Goal: Task Accomplishment & Management: Use online tool/utility

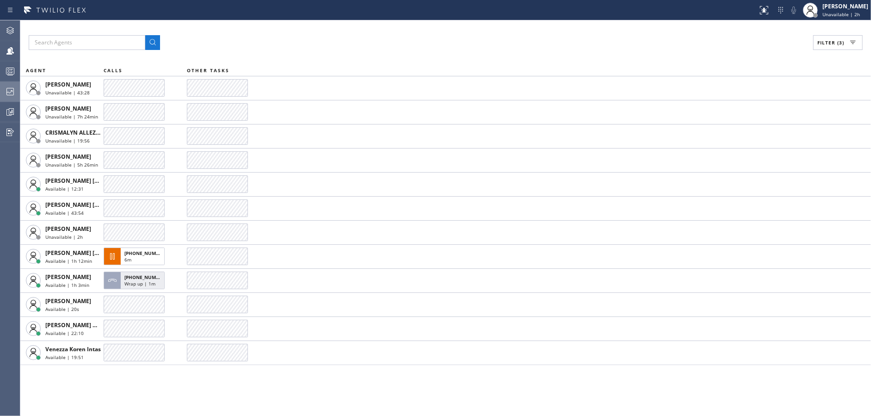
drag, startPoint x: 0, startPoint y: 0, endPoint x: 0, endPoint y: 91, distance: 91.2
click at [0, 91] on div at bounding box center [10, 91] width 20 height 11
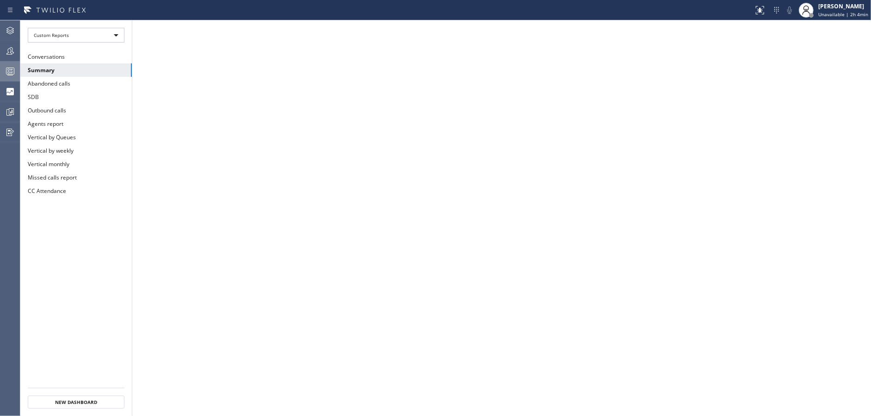
click at [0, 68] on div at bounding box center [10, 71] width 20 height 11
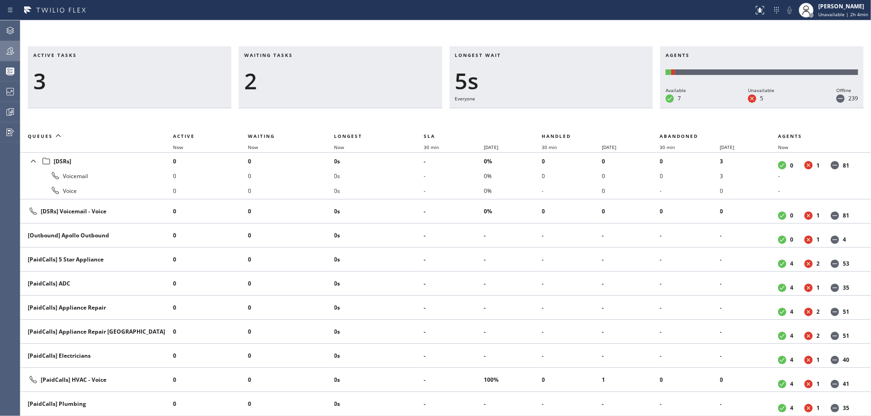
click at [0, 54] on div at bounding box center [10, 50] width 20 height 11
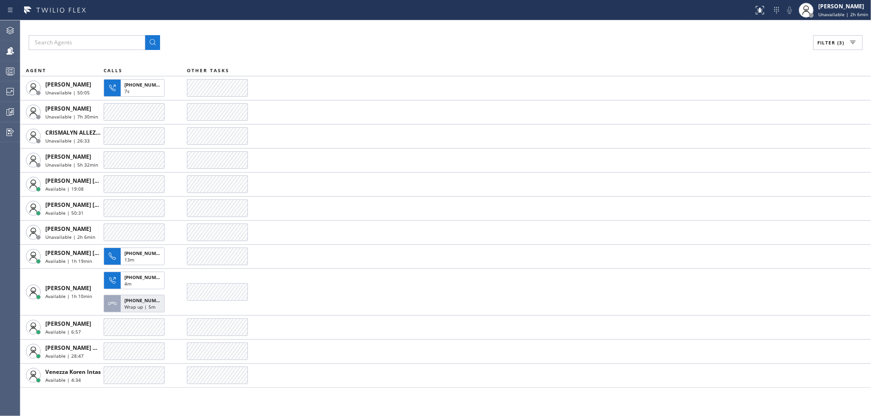
click at [400, 25] on div "Filter (3) AGENT CALLS OTHER TASKS [PERSON_NAME] Unavailable | 50:05 [PHONE_NUM…" at bounding box center [445, 218] width 851 height 396
click at [400, 25] on div "Filter (3) AGENT CALLS OTHER TASKS [PERSON_NAME] Unavailable | 50:06 [PHONE_NUM…" at bounding box center [445, 218] width 851 height 396
click at [400, 25] on div "Filter (3) AGENT CALLS OTHER TASKS [PERSON_NAME] Unavailable | 50:16 [PHONE_NUM…" at bounding box center [445, 218] width 851 height 396
click at [400, 25] on div "Filter (3) AGENT CALLS OTHER TASKS [PERSON_NAME] Unavailable | 50:26 [PHONE_NUM…" at bounding box center [445, 218] width 851 height 396
click at [400, 25] on div "Filter (3) AGENT CALLS OTHER TASKS [PERSON_NAME] Unavailable | 50:36 [PERSON_NA…" at bounding box center [445, 218] width 851 height 396
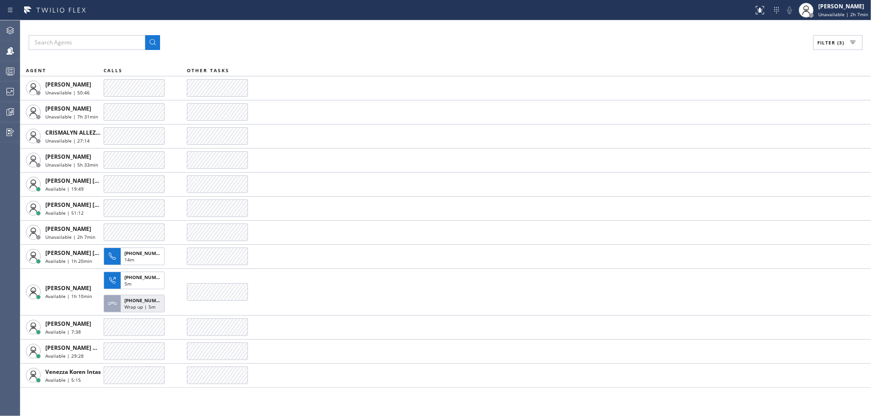
click at [400, 25] on div "Filter (3) AGENT CALLS OTHER TASKS [PERSON_NAME] Unavailable | 50:46 [PERSON_NA…" at bounding box center [445, 218] width 851 height 396
click at [400, 25] on div "Filter (3) AGENT CALLS OTHER TASKS [PERSON_NAME] Unavailable | 50:56 [PERSON_NA…" at bounding box center [445, 218] width 851 height 396
click at [400, 25] on div "Filter (3) AGENT CALLS OTHER TASKS [PERSON_NAME] Unavailable | 51:07 [PERSON_NA…" at bounding box center [445, 218] width 851 height 396
click at [400, 25] on div "Filter (3) AGENT CALLS OTHER TASKS [PERSON_NAME] Unavailable | 51:17 [PERSON_NA…" at bounding box center [445, 218] width 851 height 396
click at [400, 25] on div "Filter (3) AGENT CALLS OTHER TASKS [PERSON_NAME] Unavailable | 51:27 [PERSON_NA…" at bounding box center [445, 218] width 851 height 396
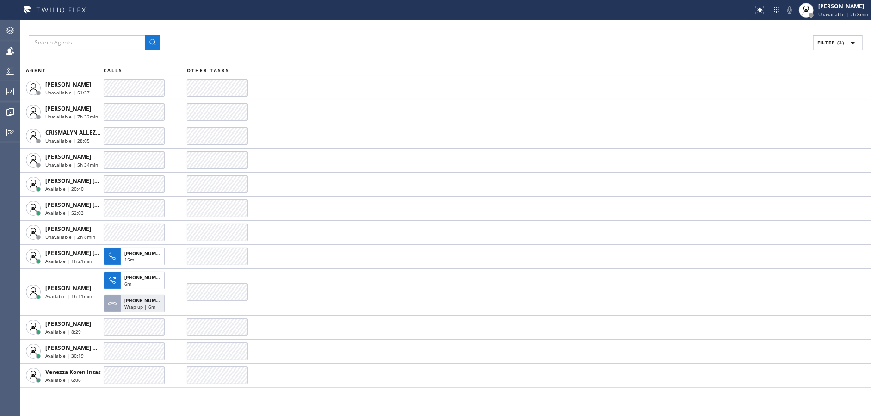
click at [400, 25] on div "Filter (3) AGENT CALLS OTHER TASKS [PERSON_NAME] Unavailable | 51:37 [PERSON_NA…" at bounding box center [445, 218] width 851 height 396
click at [400, 25] on div "Filter (3) AGENT CALLS OTHER TASKS [PERSON_NAME] Unavailable | 51:47 [PERSON_NA…" at bounding box center [445, 218] width 851 height 396
click at [400, 25] on div "Filter (3) AGENT CALLS OTHER TASKS [PERSON_NAME] Unavailable | 51:58 [PERSON_NA…" at bounding box center [445, 218] width 851 height 396
click at [400, 25] on div "Filter (3) AGENT CALLS OTHER TASKS [PERSON_NAME] Unavailable | 52:08 [PERSON_NA…" at bounding box center [445, 218] width 851 height 396
click at [400, 25] on div "Filter (3) AGENT CALLS OTHER TASKS [PERSON_NAME] Unavailable | 52:18 [PERSON_NA…" at bounding box center [445, 218] width 851 height 396
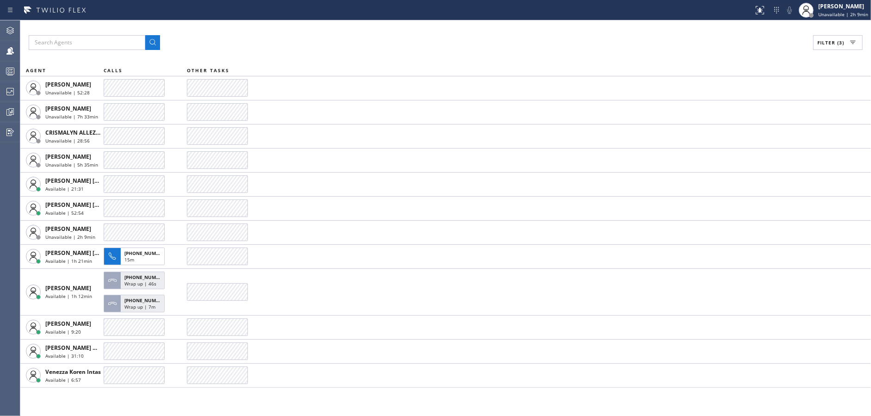
click at [400, 25] on div "Filter (3) AGENT CALLS OTHER TASKS [PERSON_NAME] Unavailable | 52:28 [PERSON_NA…" at bounding box center [445, 218] width 851 height 396
click at [400, 25] on div "Filter (3) AGENT CALLS OTHER TASKS [PERSON_NAME] Unavailable | 52:38 [PERSON_NA…" at bounding box center [445, 218] width 851 height 396
click at [400, 25] on div "Filter (3) AGENT CALLS OTHER TASKS [PERSON_NAME] Unavailable | 52:49 [PERSON_NA…" at bounding box center [445, 218] width 851 height 396
click at [400, 25] on div "Filter (3) AGENT CALLS OTHER TASKS [PERSON_NAME] Unavailable | 52:59 [PERSON_NA…" at bounding box center [445, 218] width 851 height 396
click at [400, 25] on div "Filter (3) AGENT CALLS OTHER TASKS [PERSON_NAME] Unavailable | 53:09 [PERSON_NA…" at bounding box center [445, 218] width 851 height 396
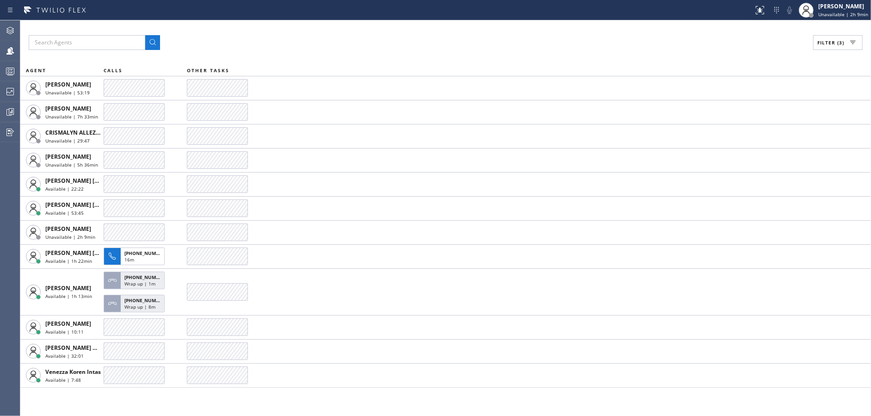
click at [400, 25] on div "Filter (3) AGENT CALLS OTHER TASKS [PERSON_NAME] Unavailable | 53:19 [PERSON_NA…" at bounding box center [445, 218] width 851 height 396
click at [400, 25] on div "Filter (3) AGENT CALLS OTHER TASKS [PERSON_NAME] Unavailable | 53:29 [PERSON_NA…" at bounding box center [445, 218] width 851 height 396
click at [400, 25] on div "Filter (3) AGENT CALLS OTHER TASKS [PERSON_NAME] Unavailable | 53:39 [PERSON_NA…" at bounding box center [445, 218] width 851 height 396
click at [400, 25] on div "Filter (3) AGENT CALLS OTHER TASKS [PERSON_NAME] Unavailable | 53:50 [PERSON_NA…" at bounding box center [445, 218] width 851 height 396
click at [400, 25] on div "Filter (3) AGENT CALLS OTHER TASKS [PERSON_NAME] Unavailable | 54:00 [PERSON_NA…" at bounding box center [445, 218] width 851 height 396
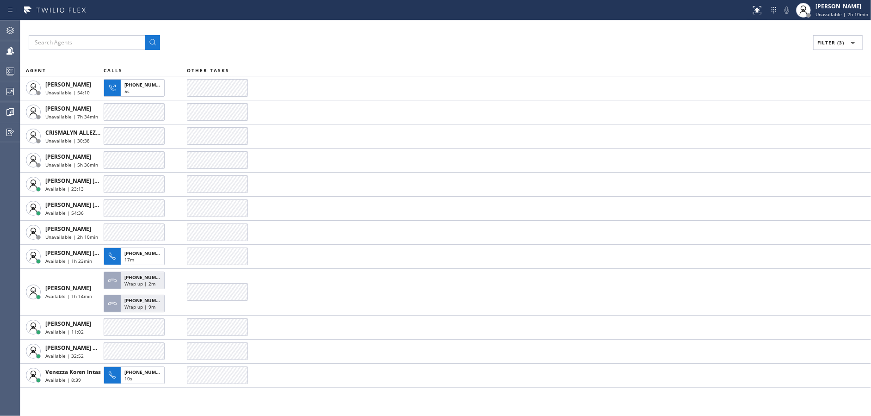
click at [400, 25] on div "Filter (3) AGENT CALLS OTHER TASKS [PERSON_NAME] Unavailable | 54:10 [PHONE_NUM…" at bounding box center [445, 218] width 851 height 396
click at [400, 25] on div "Filter (3) AGENT CALLS OTHER TASKS [PERSON_NAME] Unavailable | 54:20 [PHONE_NUM…" at bounding box center [445, 218] width 851 height 396
click at [400, 25] on div "Filter (3) AGENT CALLS OTHER TASKS [PERSON_NAME] Unavailable | 54:30 [PHONE_NUM…" at bounding box center [445, 218] width 851 height 396
click at [400, 25] on div "Filter (3) AGENT CALLS OTHER TASKS [PERSON_NAME] Unavailable | 54:41 [PERSON_NA…" at bounding box center [445, 218] width 851 height 396
click at [400, 25] on div "Filter (3) AGENT CALLS OTHER TASKS [PERSON_NAME] Unavailable | 54:51 [PERSON_NA…" at bounding box center [445, 218] width 851 height 396
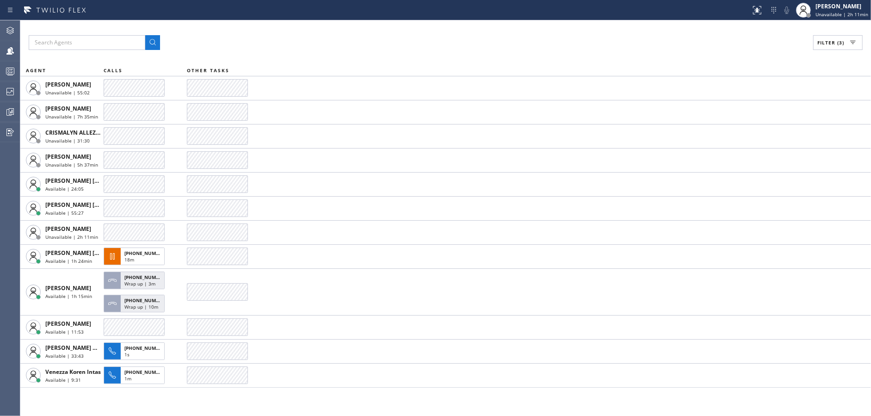
click at [400, 25] on div "Filter (3) AGENT CALLS OTHER TASKS [PERSON_NAME] Unavailable | 55:02 [PERSON_NA…" at bounding box center [445, 218] width 851 height 396
click at [400, 25] on div "Filter (3) AGENT CALLS OTHER TASKS [PERSON_NAME] Unavailable | 55:11 [PERSON_NA…" at bounding box center [445, 218] width 851 height 396
click at [400, 25] on div "Filter (3) AGENT CALLS OTHER TASKS [PERSON_NAME] Unavailable | 55:21 [PERSON_NA…" at bounding box center [445, 218] width 851 height 396
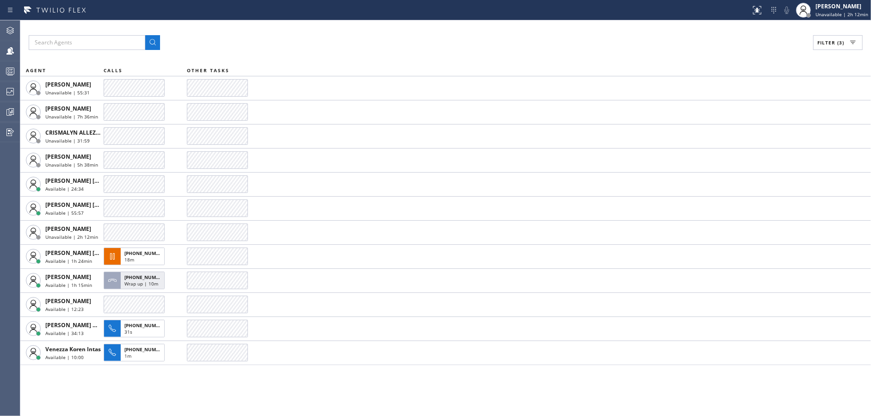
click at [400, 25] on div "Filter (3) AGENT CALLS OTHER TASKS [PERSON_NAME] Unavailable | 55:31 [PERSON_NA…" at bounding box center [445, 218] width 851 height 396
click at [400, 25] on div "Filter (3) AGENT CALLS OTHER TASKS [PERSON_NAME] Unavailable | 55:42 [PERSON_NA…" at bounding box center [445, 218] width 851 height 396
click at [400, 25] on div "Filter (3) AGENT CALLS OTHER TASKS [PERSON_NAME] Unavailable | 55:52 [PERSON_NA…" at bounding box center [445, 218] width 851 height 396
click at [400, 25] on div "Filter (3) AGENT CALLS OTHER TASKS [PERSON_NAME] Unavailable | 56:02 [PERSON_NA…" at bounding box center [445, 218] width 851 height 396
click at [400, 25] on div "Filter (3) AGENT CALLS OTHER TASKS [PERSON_NAME] Unavailable | 56:12 [PERSON_NA…" at bounding box center [445, 218] width 851 height 396
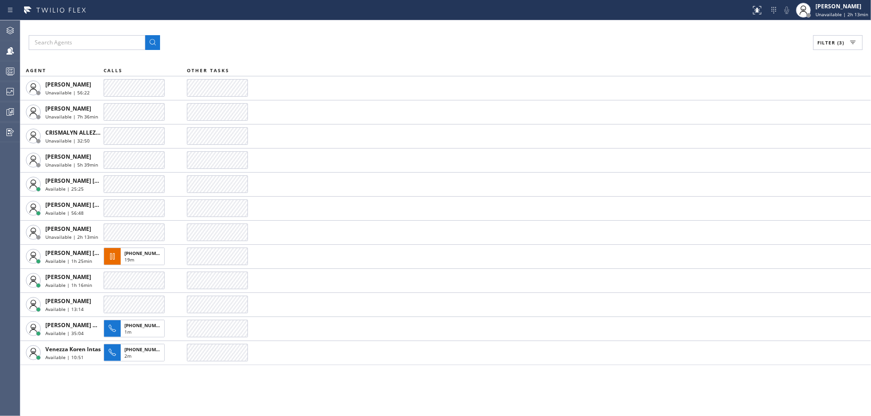
click at [400, 25] on div "Filter (3) AGENT CALLS OTHER TASKS [PERSON_NAME] Unavailable | 56:22 [PERSON_NA…" at bounding box center [445, 218] width 851 height 396
click at [400, 25] on div "Filter (3) AGENT CALLS OTHER TASKS [PERSON_NAME] Unavailable | 56:33 [PERSON_NA…" at bounding box center [445, 218] width 851 height 396
click at [400, 25] on div "Filter (3) AGENT CALLS OTHER TASKS [PERSON_NAME] Unavailable | 56:43 [PERSON_NA…" at bounding box center [445, 218] width 851 height 396
click at [400, 25] on div "Filter (3) AGENT CALLS OTHER TASKS [PERSON_NAME] Unavailable | 56:53 [PERSON_NA…" at bounding box center [445, 218] width 851 height 396
click at [400, 25] on div "Filter (3) AGENT CALLS OTHER TASKS [PERSON_NAME] Unavailable | 57:03 [PERSON_NA…" at bounding box center [445, 218] width 851 height 396
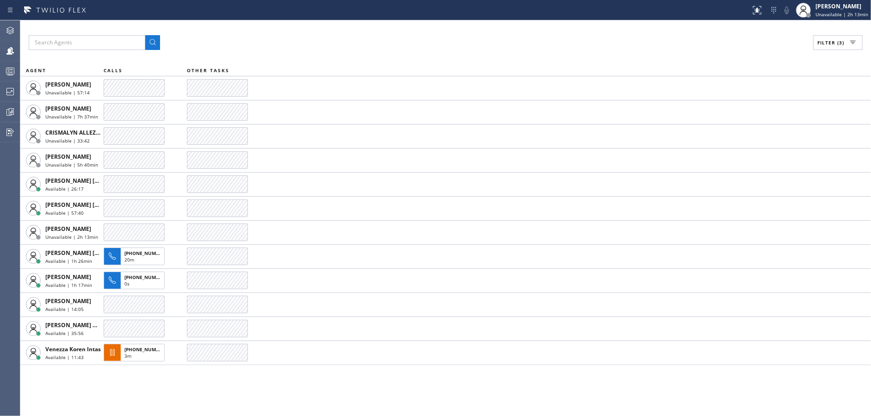
click at [400, 25] on div "Filter (3) AGENT CALLS OTHER TASKS [PERSON_NAME] Unavailable | 57:14 [PERSON_NA…" at bounding box center [445, 218] width 851 height 396
click at [400, 25] on div "Filter (3) AGENT CALLS OTHER TASKS [PERSON_NAME] Unavailable | 57:24 [PERSON_NA…" at bounding box center [445, 218] width 851 height 396
click at [400, 25] on div "Filter (3) AGENT CALLS OTHER TASKS [PERSON_NAME] Unavailable | 57:34 [PERSON_NA…" at bounding box center [445, 218] width 851 height 396
click at [400, 25] on div "Filter (3) AGENT CALLS OTHER TASKS [PERSON_NAME] Unavailable | 57:44 [PERSON_NA…" at bounding box center [445, 218] width 851 height 396
click at [400, 25] on div "Filter (3) AGENT CALLS OTHER TASKS [PERSON_NAME] Unavailable | 57:54 [PERSON_NA…" at bounding box center [445, 218] width 851 height 396
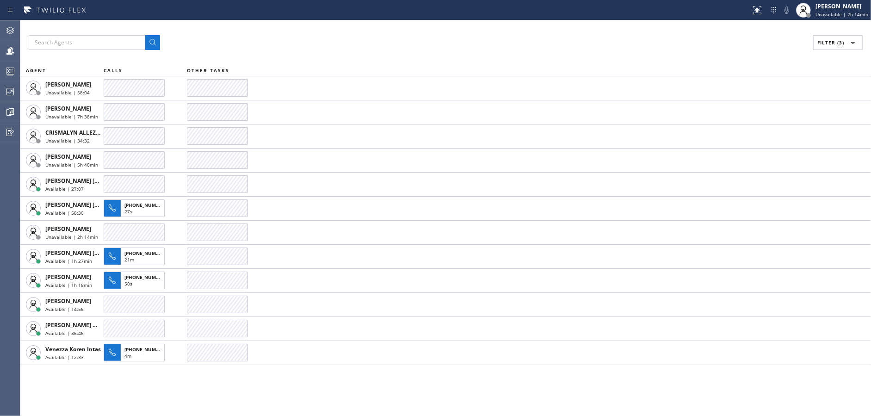
click at [400, 25] on div "Filter (3) AGENT CALLS OTHER TASKS [PERSON_NAME] Unavailable | 58:04 [PERSON_NA…" at bounding box center [445, 218] width 851 height 396
click at [400, 25] on div "Filter (3) AGENT CALLS OTHER TASKS [PERSON_NAME] Unavailable | 58:15 [PERSON_NA…" at bounding box center [445, 218] width 851 height 396
click at [400, 25] on div "Filter (3) AGENT CALLS OTHER TASKS [PERSON_NAME] Unavailable | 58:25 [PERSON_NA…" at bounding box center [445, 218] width 851 height 396
click at [400, 25] on div "Filter (3) AGENT CALLS OTHER TASKS [PERSON_NAME] Unavailable | 58:35 [PERSON_NA…" at bounding box center [445, 218] width 851 height 396
click at [400, 25] on div "Filter (3) AGENT CALLS OTHER TASKS [PERSON_NAME] Unavailable | 58:45 [PERSON_NA…" at bounding box center [445, 218] width 851 height 396
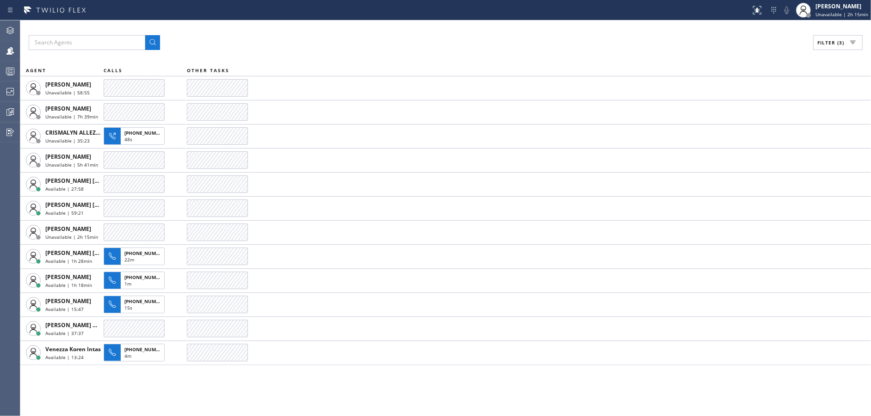
click at [400, 25] on div "Filter (3) AGENT CALLS OTHER TASKS [PERSON_NAME] Unavailable | 58:55 [PERSON_NA…" at bounding box center [445, 218] width 851 height 396
click at [1, 80] on div at bounding box center [10, 71] width 20 height 19
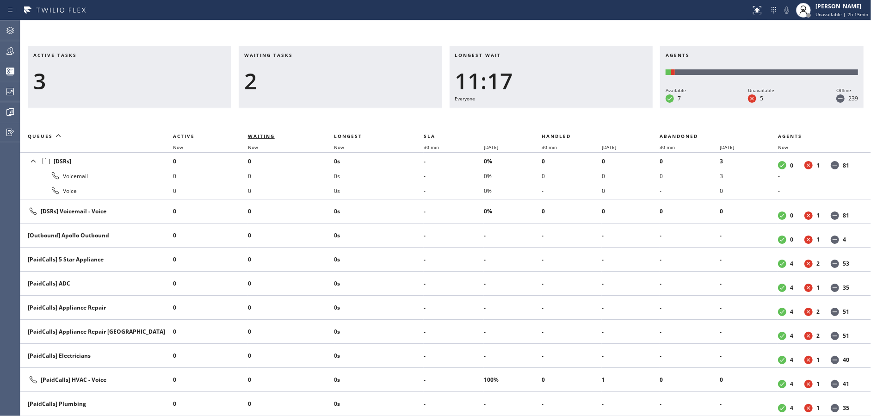
click at [261, 134] on span "Waiting" at bounding box center [261, 136] width 27 height 6
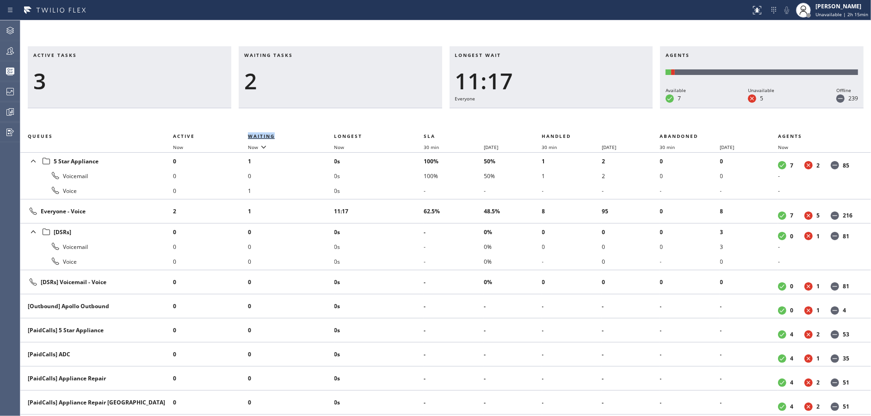
click at [261, 134] on span "Waiting" at bounding box center [261, 136] width 27 height 6
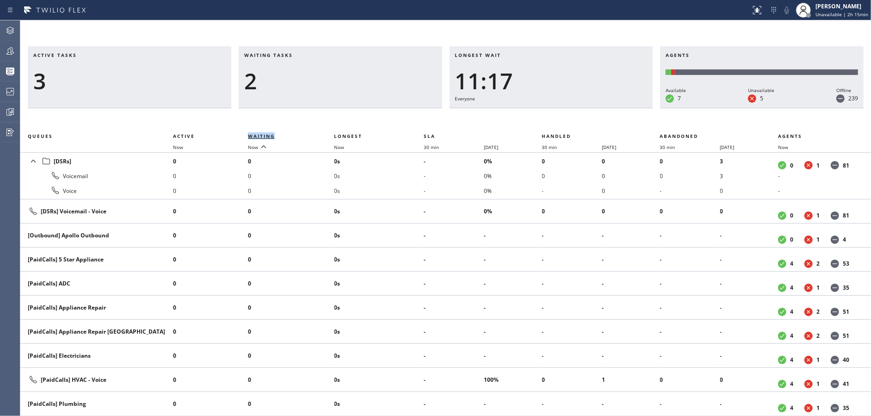
click at [261, 134] on span "Waiting" at bounding box center [261, 136] width 27 height 6
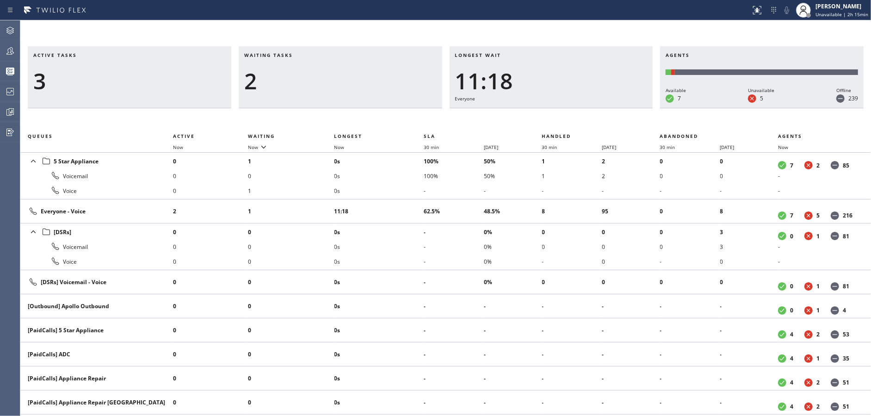
click at [292, 108] on div "Active tasks 3 Waiting tasks 2 Longest wait 11:18 Everyone Agents Available 7 U…" at bounding box center [445, 231] width 851 height 370
click at [255, 137] on span "Waiting" at bounding box center [261, 136] width 27 height 6
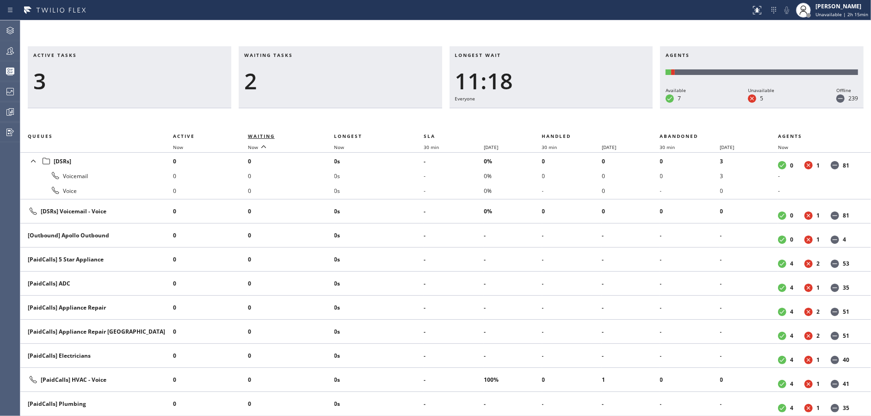
click at [255, 137] on span "Waiting" at bounding box center [261, 136] width 27 height 6
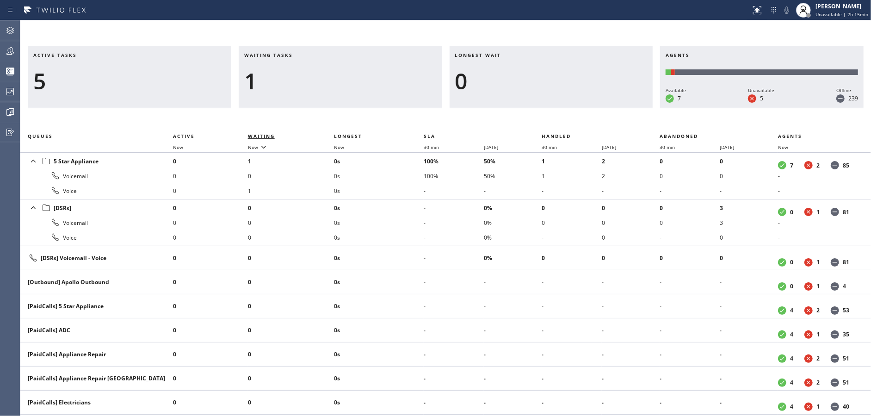
click at [255, 137] on span "Waiting" at bounding box center [261, 136] width 27 height 6
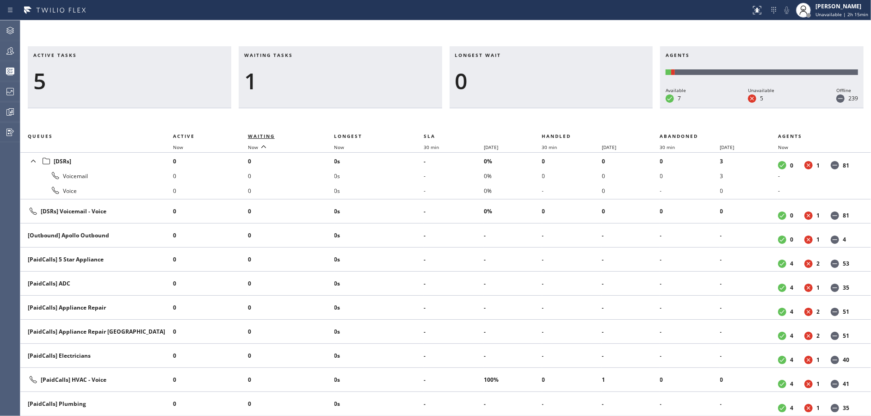
click at [255, 137] on span "Waiting" at bounding box center [261, 136] width 27 height 6
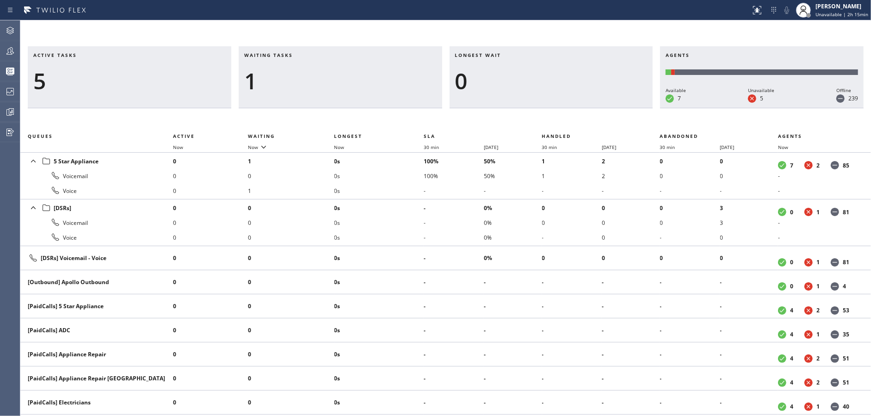
click at [297, 92] on div "1" at bounding box center [340, 81] width 192 height 27
click at [22, 52] on div "Active tasks 5 Waiting tasks 1 Longest wait 0 Agents Available 7 Unavailable 5 …" at bounding box center [445, 77] width 851 height 62
click at [3, 57] on div at bounding box center [10, 51] width 20 height 19
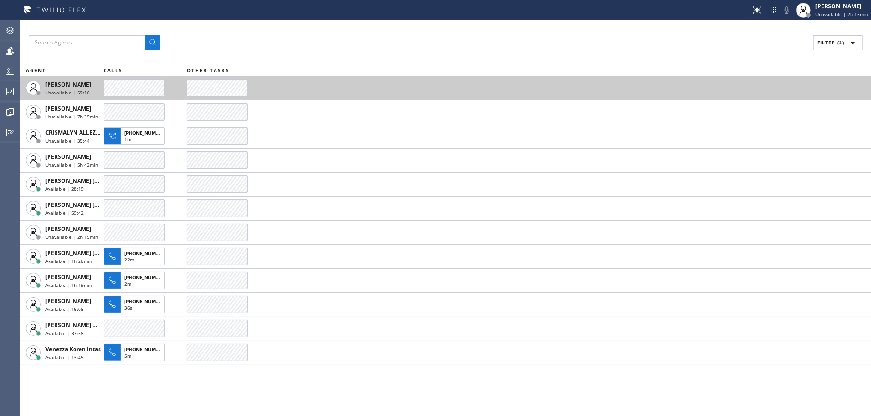
click at [353, 80] on td at bounding box center [529, 88] width 684 height 24
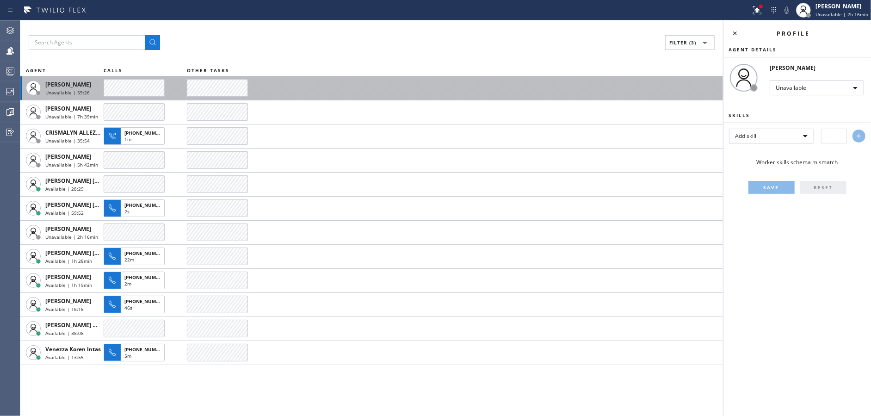
click at [353, 80] on td at bounding box center [455, 88] width 536 height 24
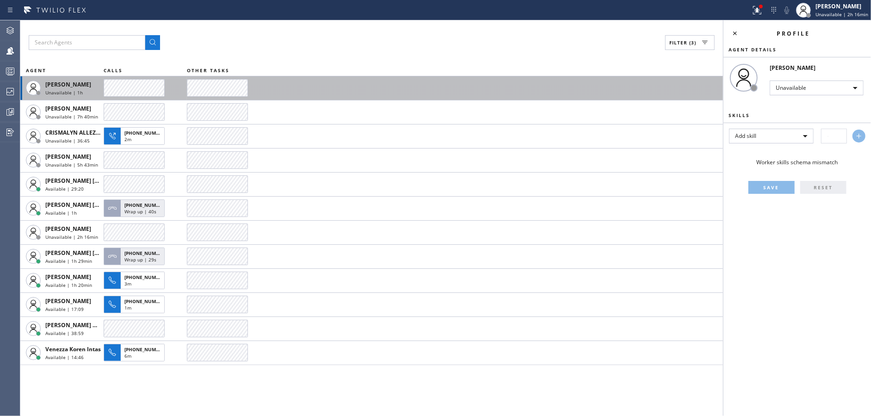
click at [353, 80] on td at bounding box center [455, 88] width 536 height 24
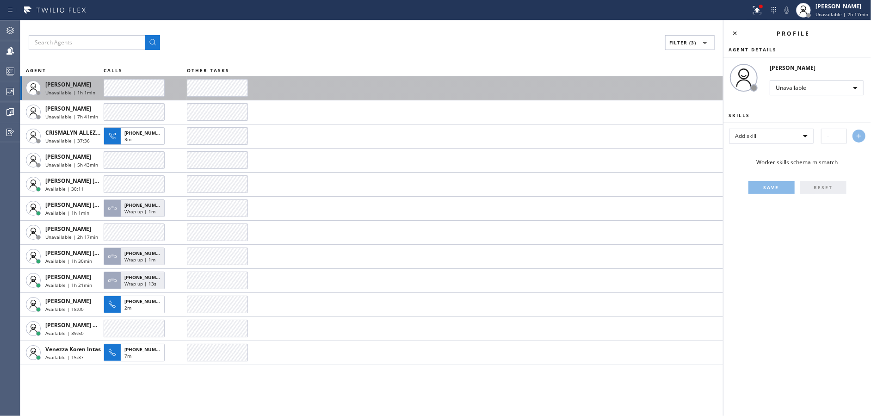
click at [353, 80] on td at bounding box center [455, 88] width 536 height 24
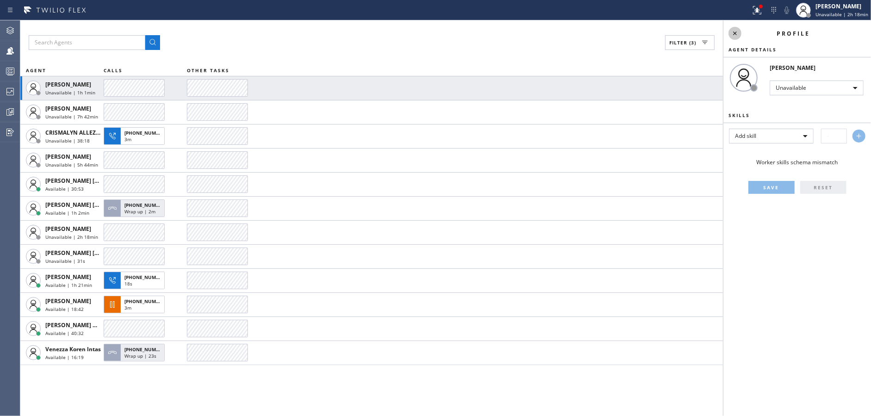
click at [736, 29] on icon at bounding box center [735, 33] width 11 height 11
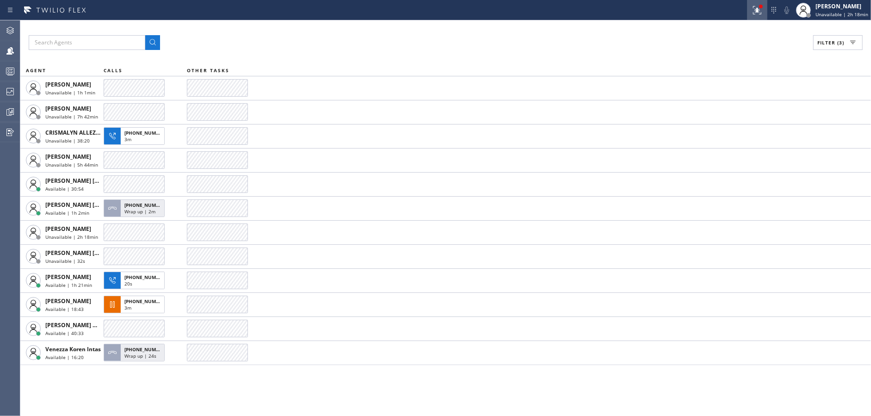
click at [757, 13] on icon at bounding box center [757, 10] width 8 height 8
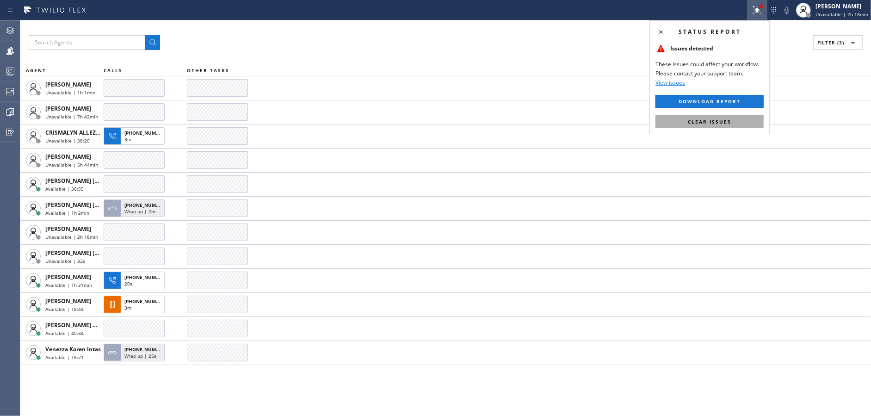
click at [736, 115] on button "Clear issues" at bounding box center [710, 121] width 108 height 13
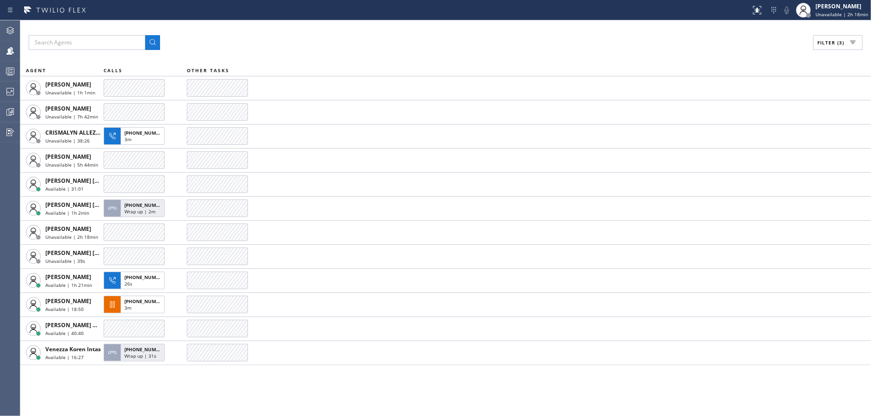
click at [736, 114] on td at bounding box center [529, 112] width 684 height 24
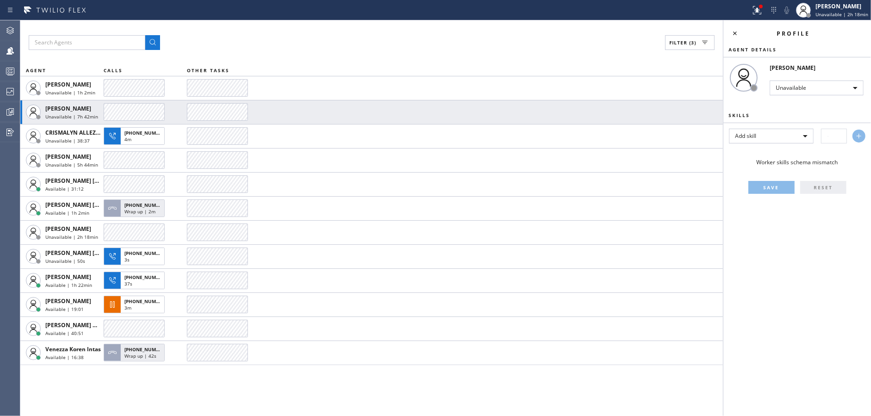
click at [736, 114] on span "Skills" at bounding box center [739, 115] width 21 height 6
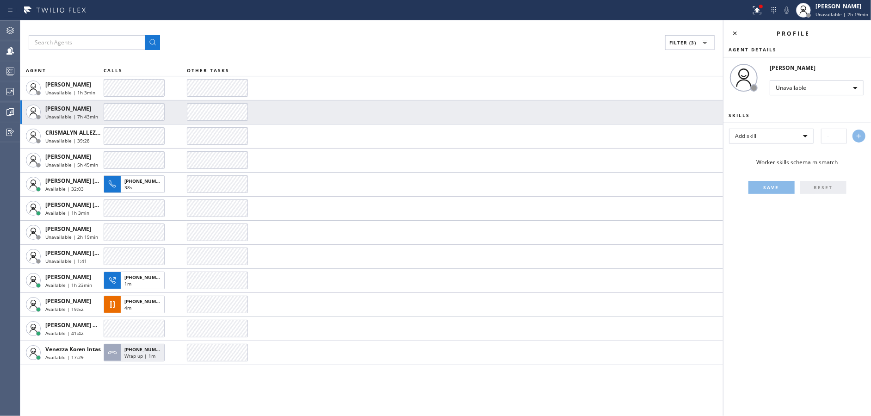
click at [736, 114] on span "Skills" at bounding box center [739, 115] width 21 height 6
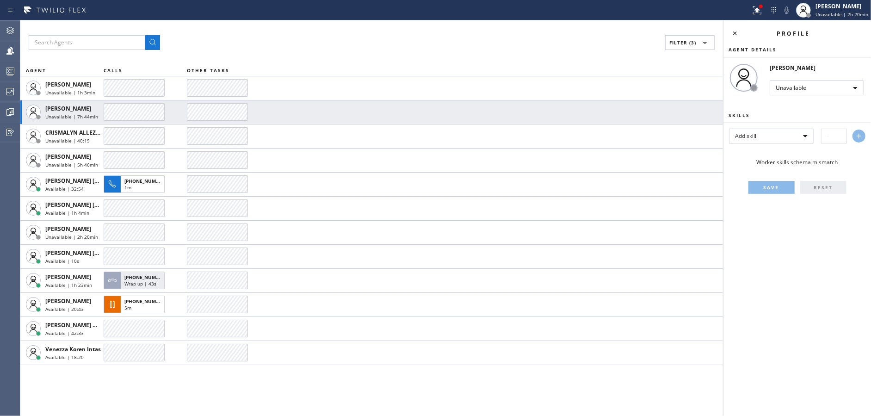
click at [736, 114] on span "Skills" at bounding box center [739, 115] width 21 height 6
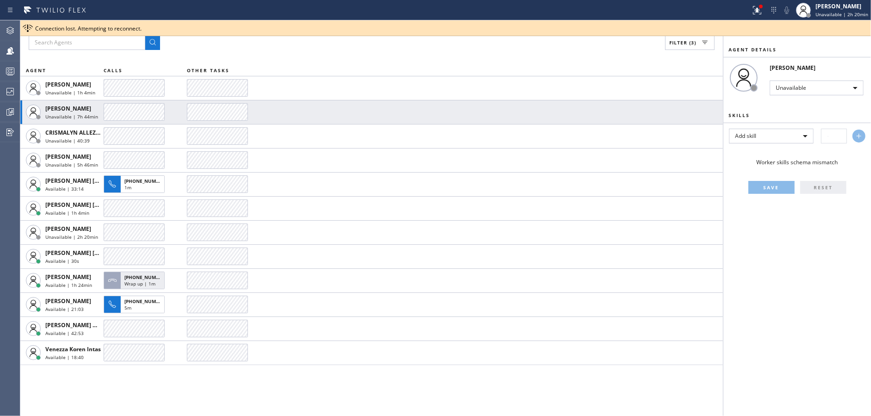
click at [736, 114] on span "Skills" at bounding box center [739, 115] width 21 height 6
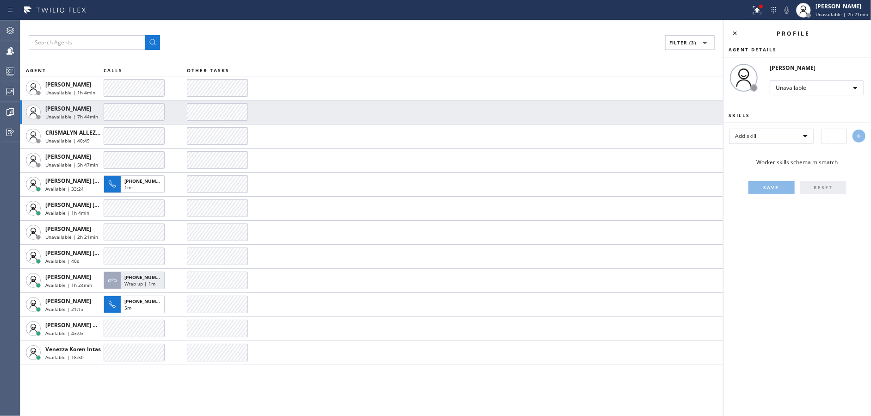
click at [736, 114] on span "Skills" at bounding box center [739, 115] width 21 height 6
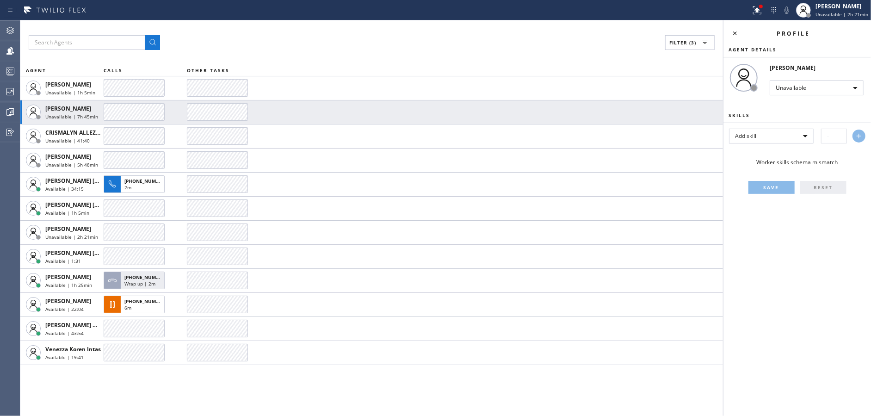
click at [736, 114] on span "Skills" at bounding box center [739, 115] width 21 height 6
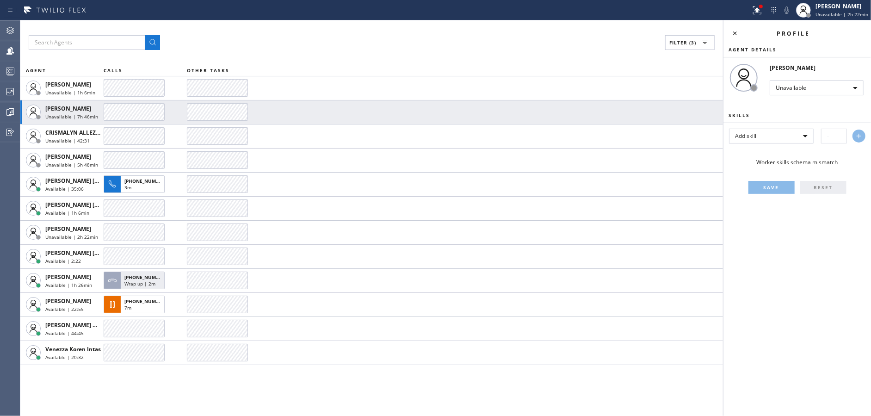
click at [736, 114] on span "Skills" at bounding box center [739, 115] width 21 height 6
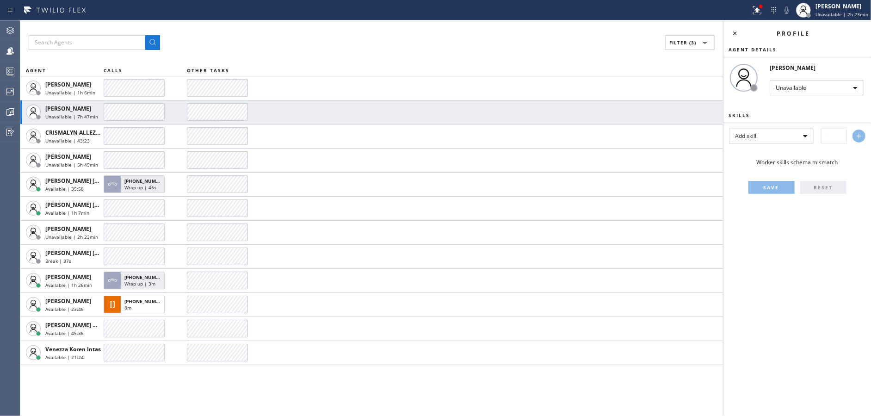
click at [736, 114] on span "Skills" at bounding box center [739, 115] width 21 height 6
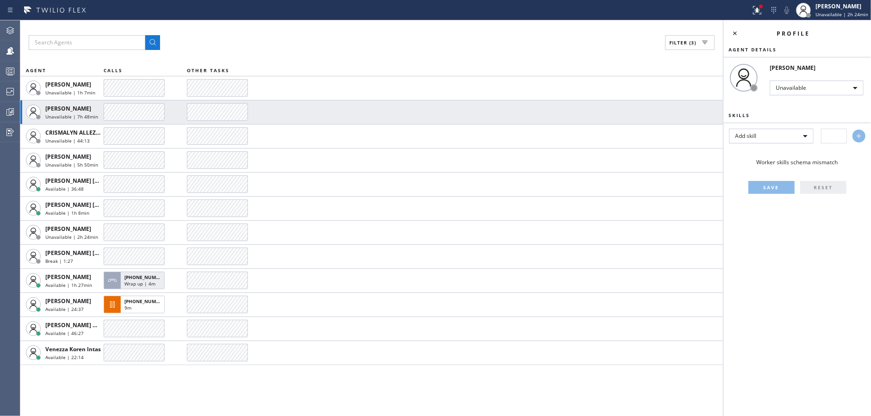
click at [736, 114] on span "Skills" at bounding box center [739, 115] width 21 height 6
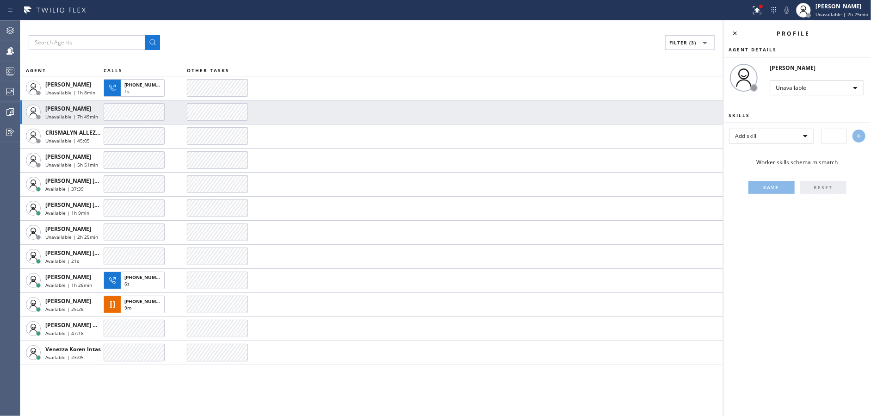
click at [736, 114] on span "Skills" at bounding box center [739, 115] width 21 height 6
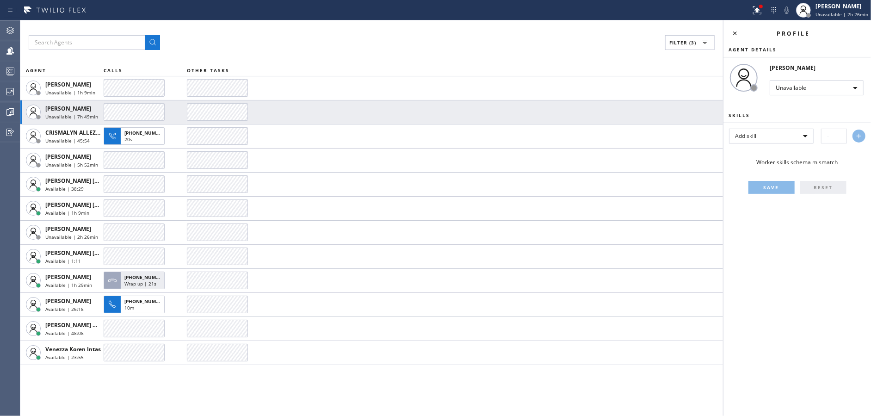
click at [736, 114] on span "Skills" at bounding box center [739, 115] width 21 height 6
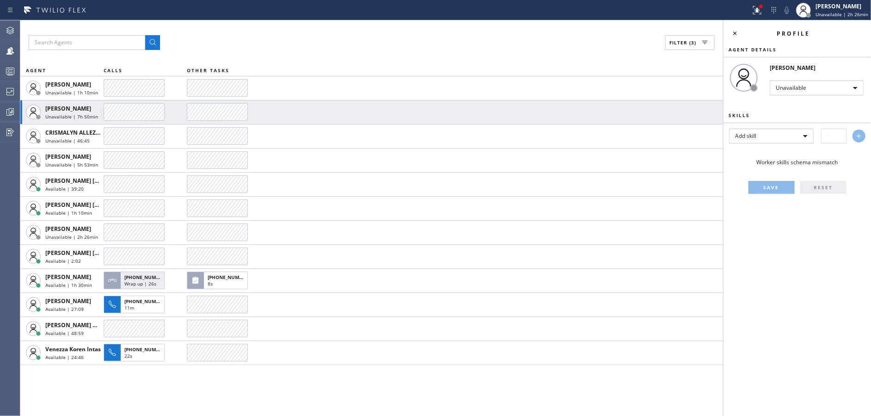
click at [736, 114] on span "Skills" at bounding box center [739, 115] width 21 height 6
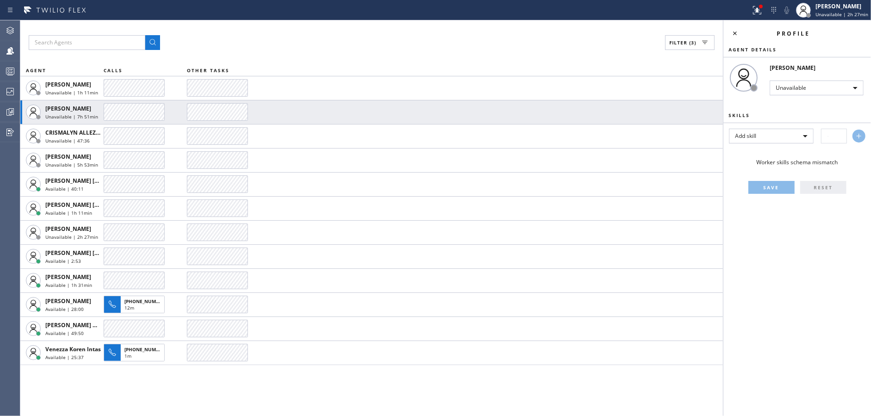
click at [736, 114] on span "Skills" at bounding box center [739, 115] width 21 height 6
click at [755, 13] on icon at bounding box center [757, 10] width 11 height 11
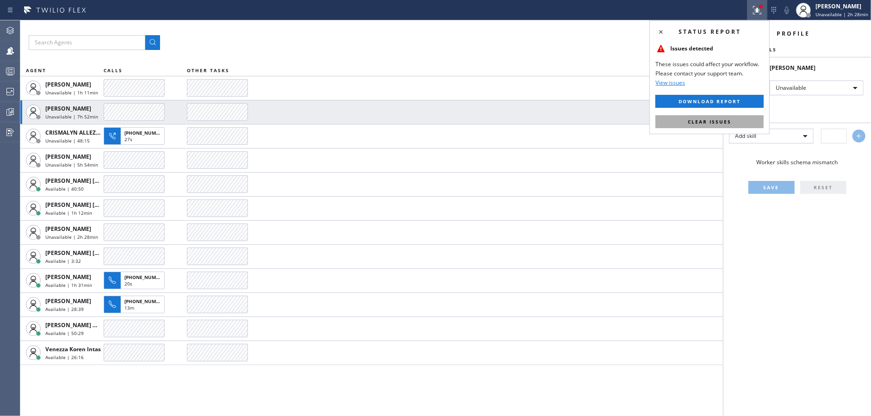
click at [735, 120] on button "Clear issues" at bounding box center [710, 121] width 108 height 13
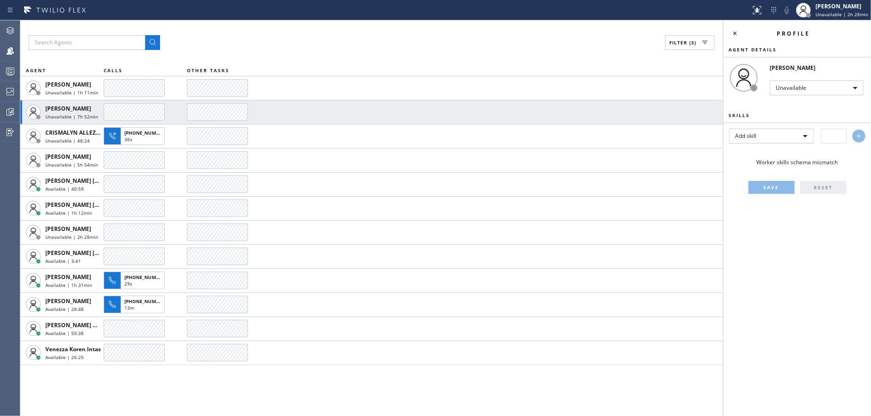
click at [348, 40] on div "Filter (3)" at bounding box center [372, 42] width 686 height 15
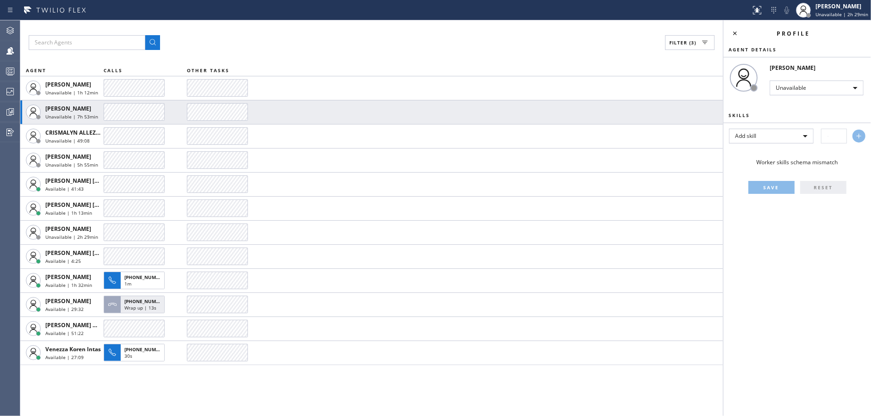
click at [348, 40] on div "Filter (3)" at bounding box center [372, 42] width 686 height 15
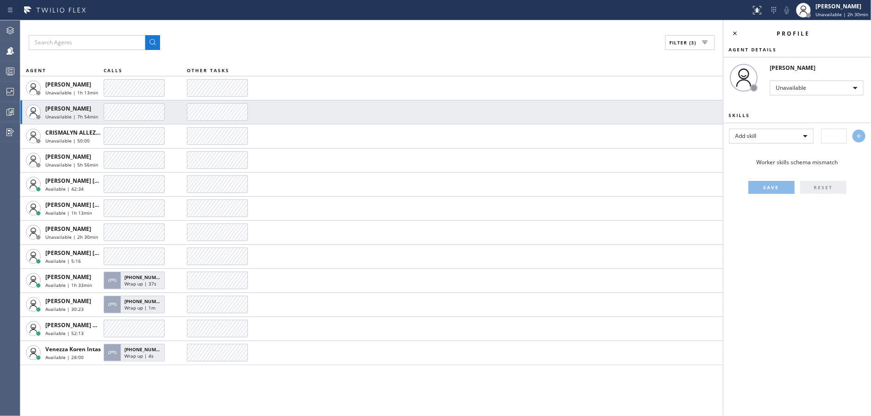
click at [348, 40] on div "Filter (3)" at bounding box center [372, 42] width 686 height 15
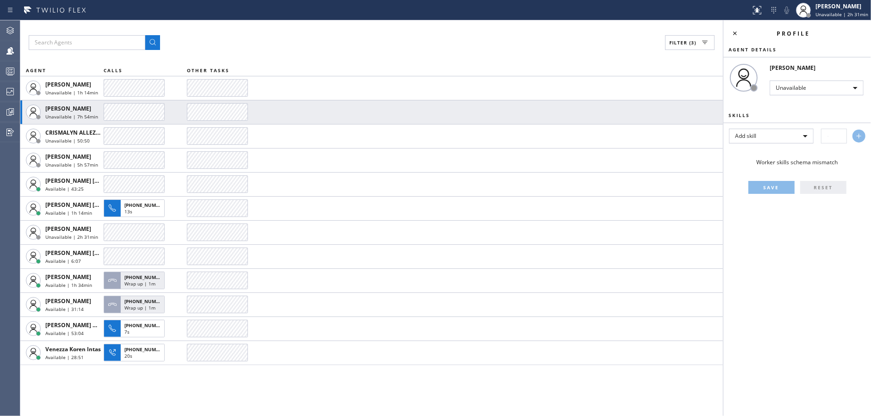
click at [348, 40] on div "Filter (3)" at bounding box center [372, 42] width 686 height 15
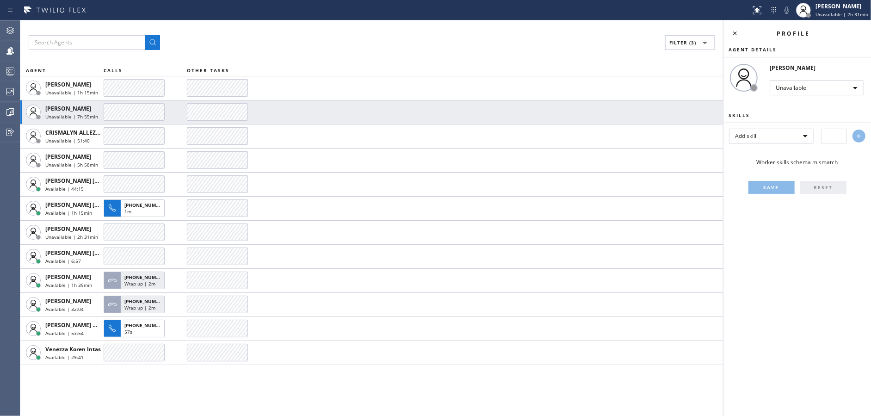
click at [348, 40] on div "Filter (3)" at bounding box center [372, 42] width 686 height 15
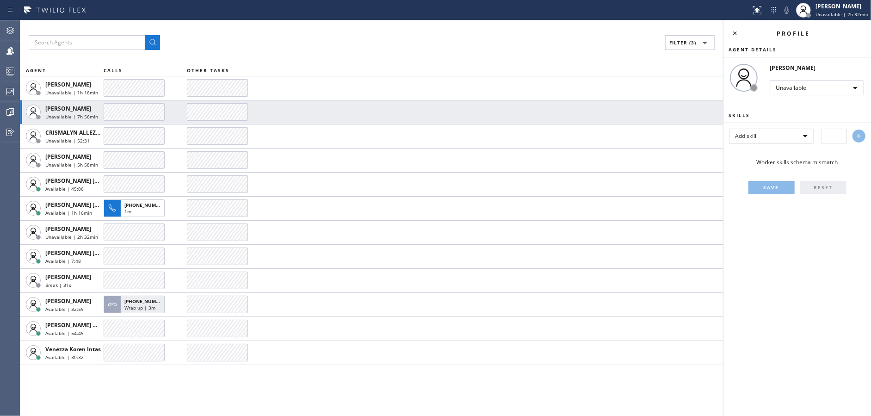
click at [348, 40] on div "Filter (3)" at bounding box center [372, 42] width 686 height 15
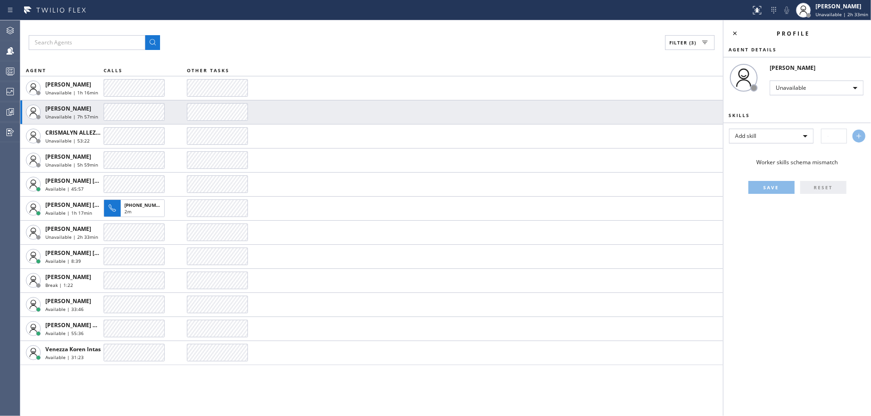
click at [348, 40] on div "Filter (3)" at bounding box center [372, 42] width 686 height 15
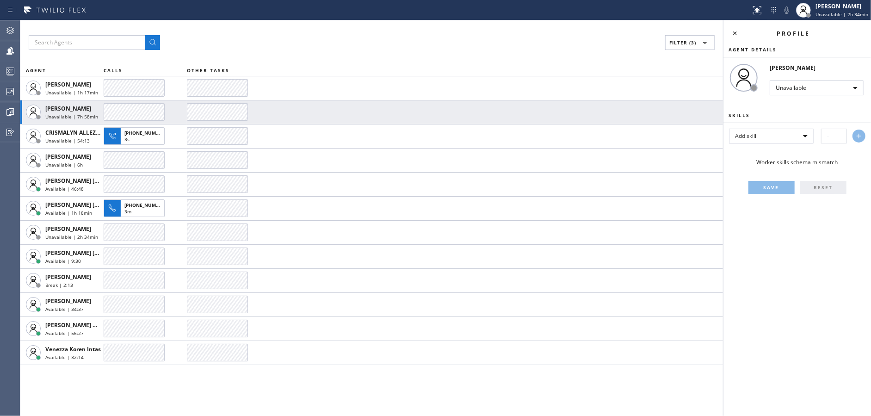
click at [348, 40] on div "Filter (3)" at bounding box center [372, 42] width 686 height 15
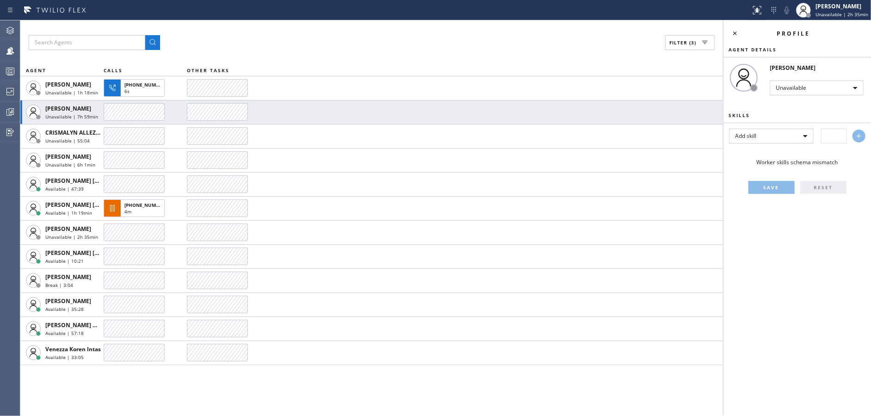
click at [348, 40] on div "Filter (3)" at bounding box center [372, 42] width 686 height 15
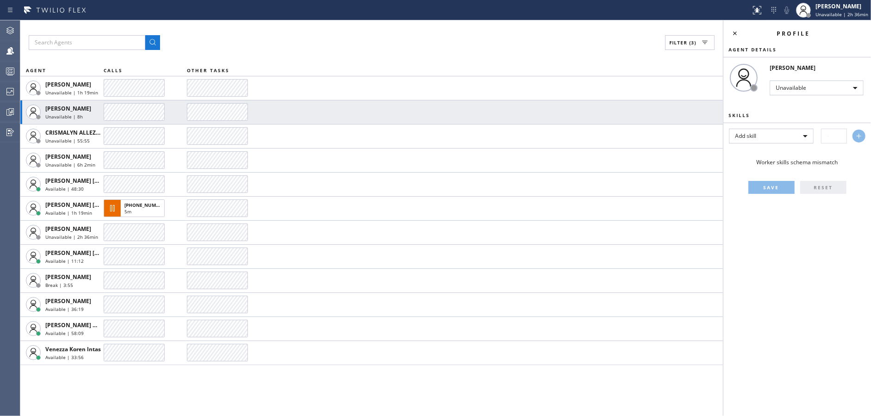
click at [348, 40] on div "Filter (3)" at bounding box center [372, 42] width 686 height 15
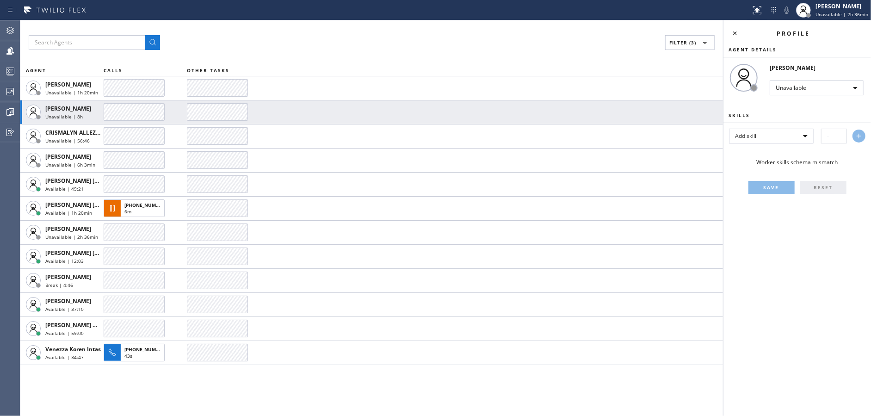
click at [348, 40] on div "Filter (3)" at bounding box center [372, 42] width 686 height 15
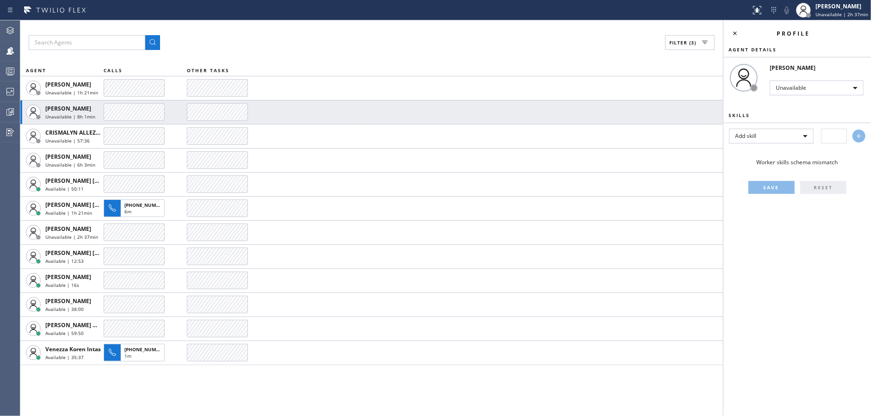
click at [348, 40] on div "Filter (3)" at bounding box center [372, 42] width 686 height 15
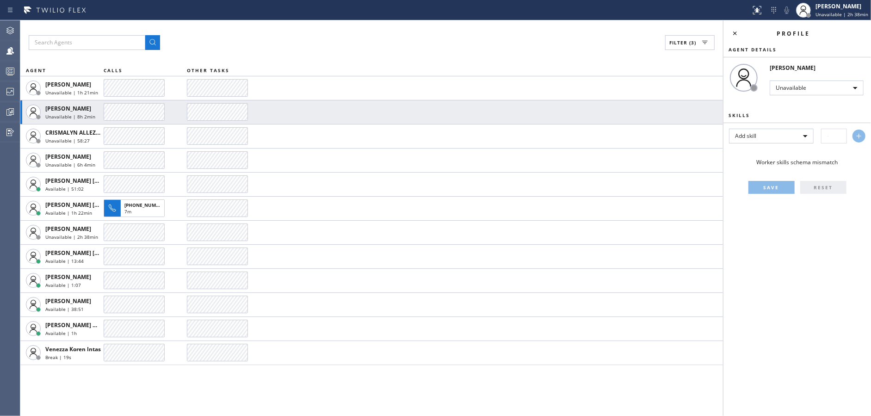
click at [348, 40] on div "Filter (3)" at bounding box center [372, 42] width 686 height 15
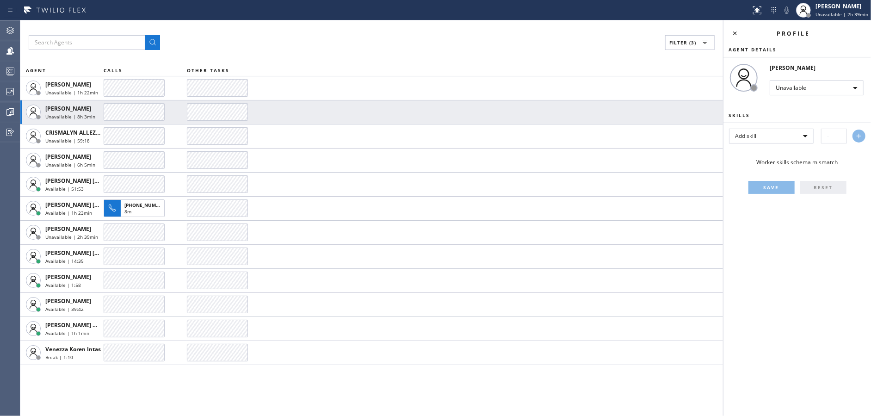
click at [348, 40] on div "Filter (3)" at bounding box center [372, 42] width 686 height 15
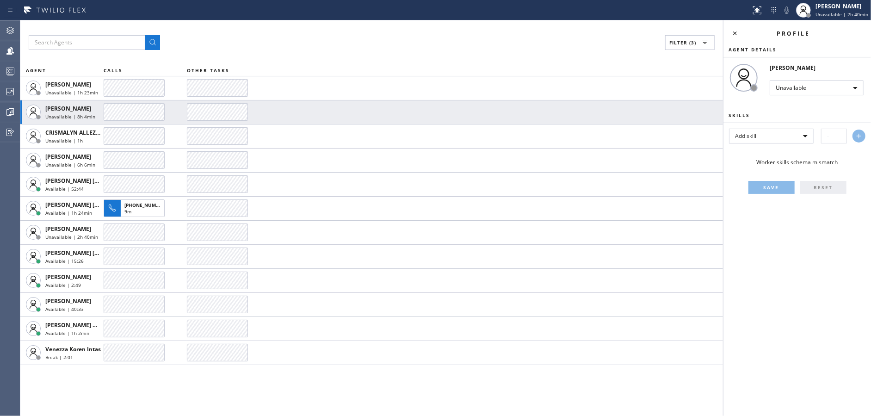
click at [348, 40] on div "Filter (3)" at bounding box center [372, 42] width 686 height 15
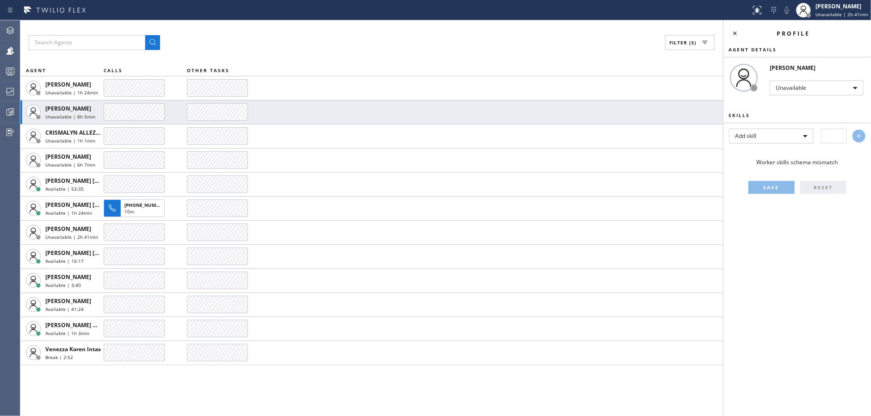
click at [348, 40] on div "Filter (3)" at bounding box center [372, 42] width 686 height 15
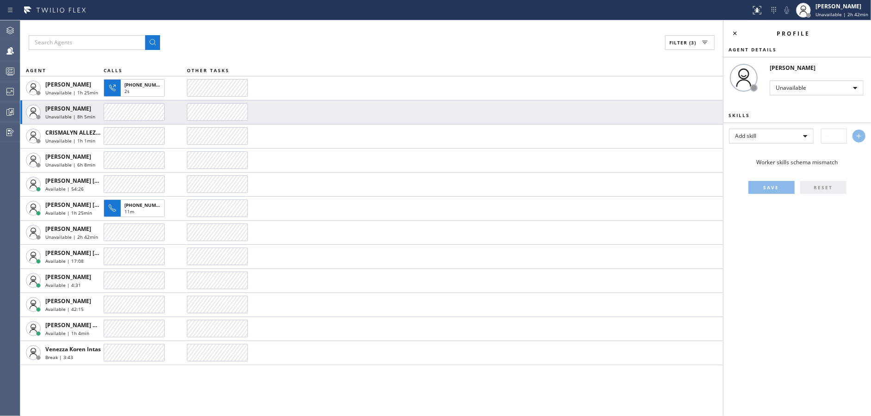
click at [348, 40] on div "Filter (3)" at bounding box center [372, 42] width 686 height 15
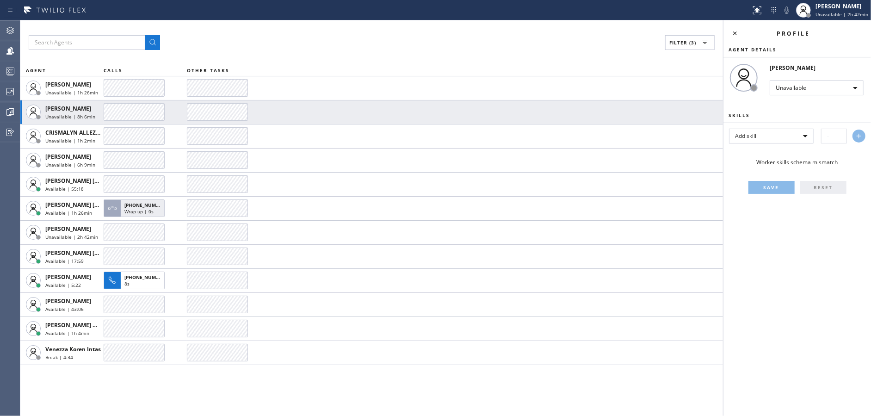
click at [348, 40] on div "Filter (3)" at bounding box center [372, 42] width 686 height 15
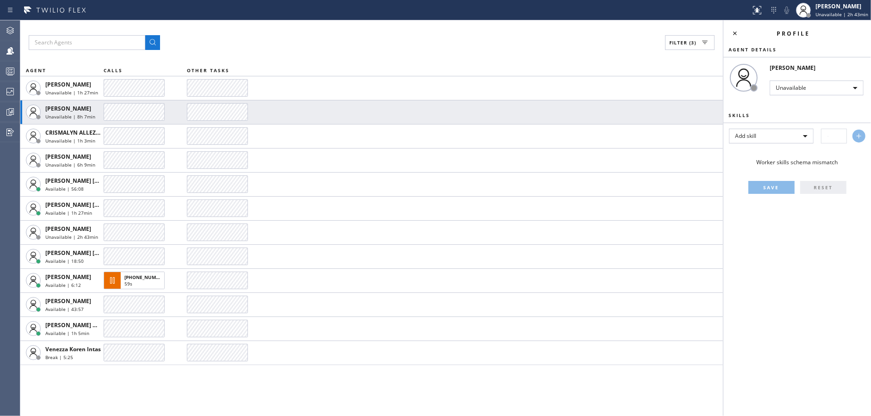
click at [348, 40] on div "Filter (3)" at bounding box center [372, 42] width 686 height 15
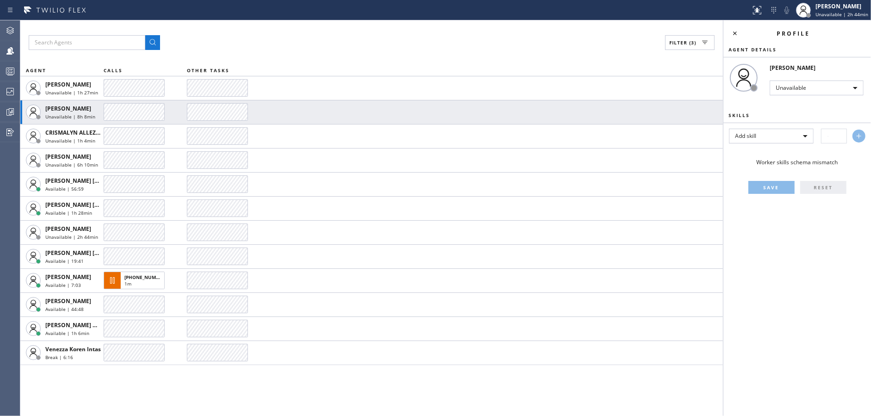
click at [348, 40] on div "Filter (3)" at bounding box center [372, 42] width 686 height 15
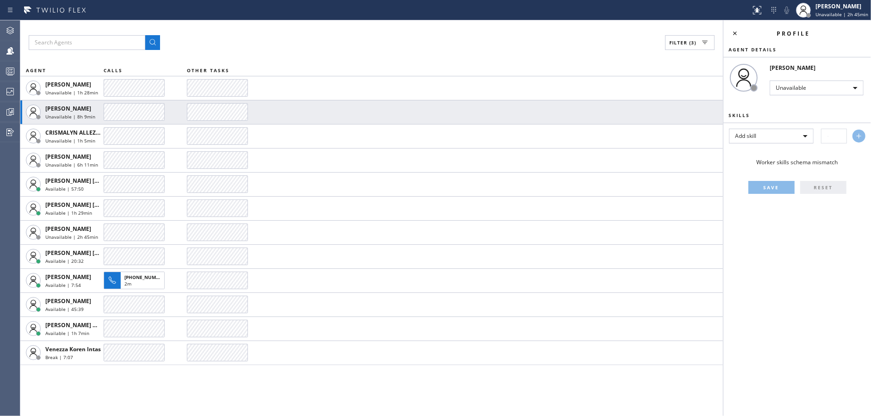
click at [348, 40] on div "Filter (3)" at bounding box center [372, 42] width 686 height 15
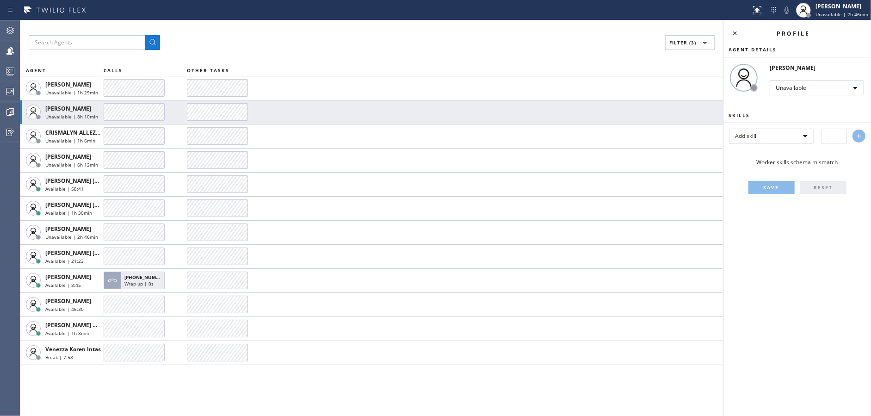
click at [348, 40] on div "Filter (3)" at bounding box center [372, 42] width 686 height 15
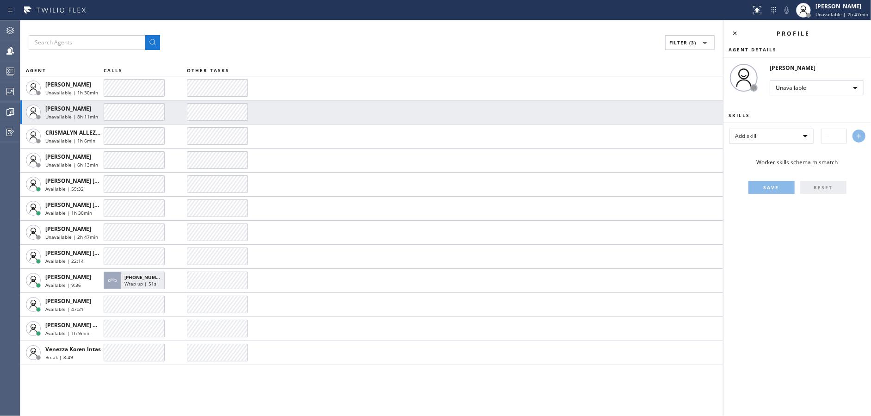
click at [348, 40] on div "Filter (3)" at bounding box center [372, 42] width 686 height 15
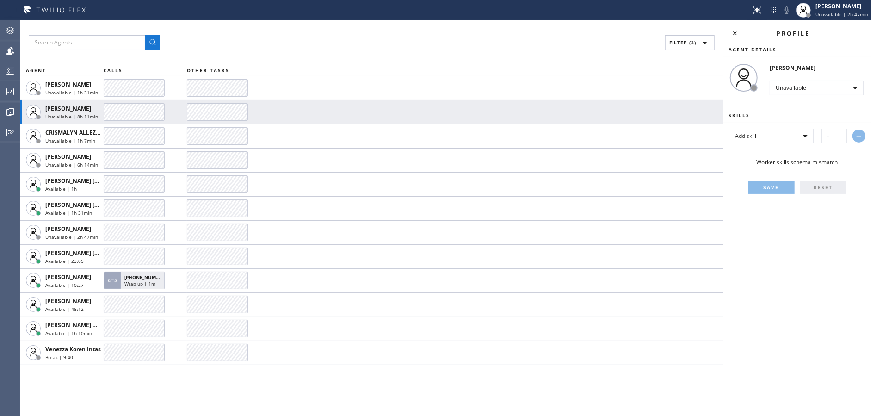
click at [348, 40] on div "Filter (3)" at bounding box center [372, 42] width 686 height 15
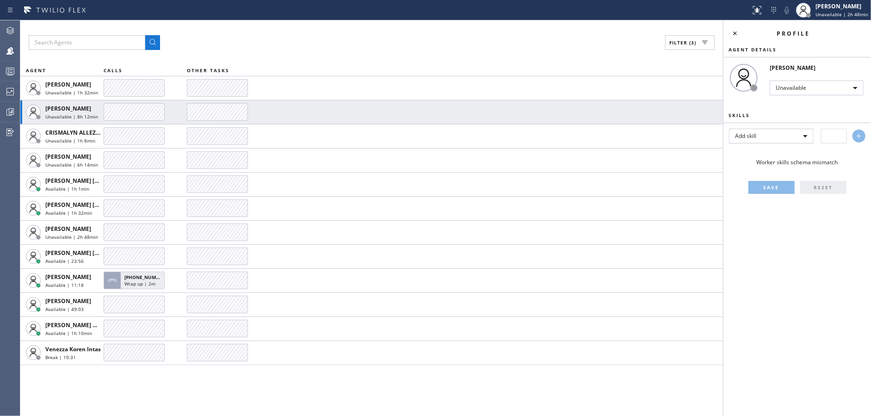
click at [348, 40] on div "Filter (3)" at bounding box center [372, 42] width 686 height 15
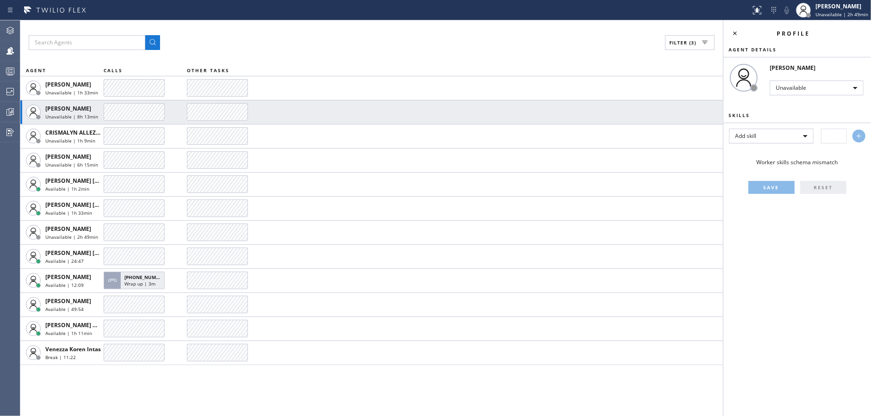
click at [348, 40] on div "Filter (3)" at bounding box center [372, 42] width 686 height 15
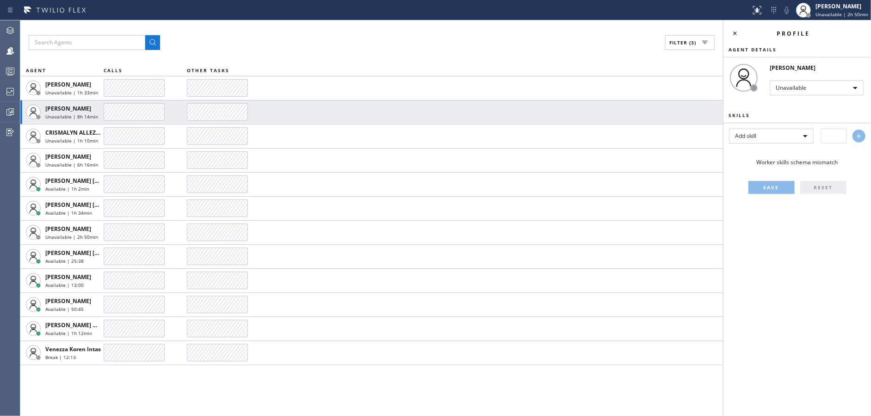
click at [348, 40] on div "Filter (3)" at bounding box center [372, 42] width 686 height 15
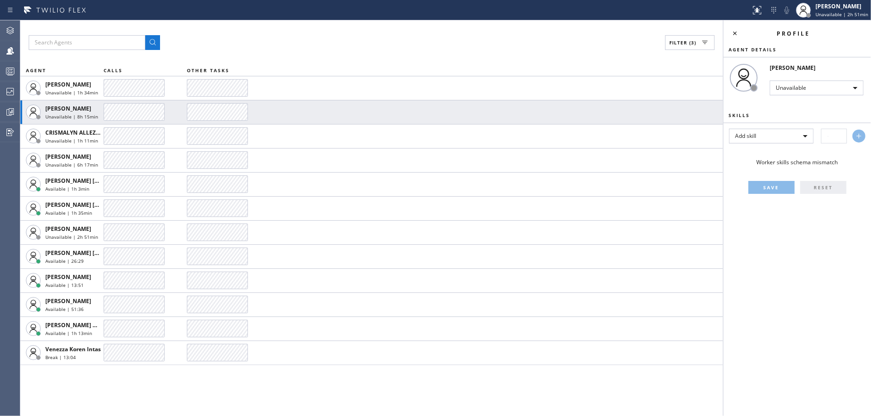
click at [348, 40] on div "Filter (3)" at bounding box center [372, 42] width 686 height 15
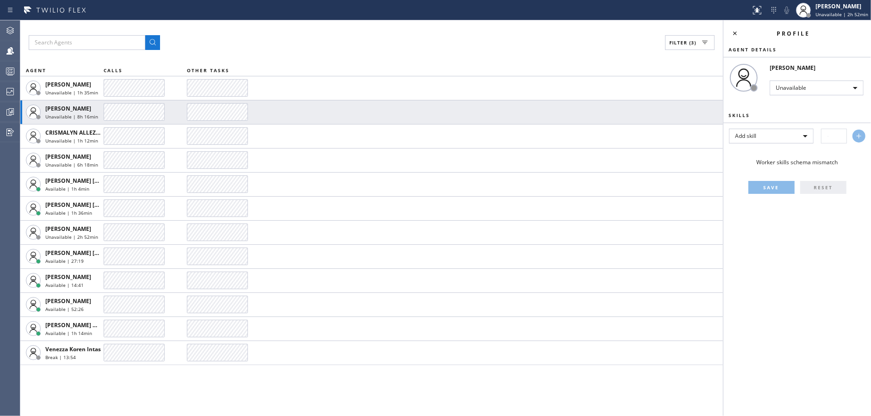
click at [348, 40] on div "Filter (3)" at bounding box center [372, 42] width 686 height 15
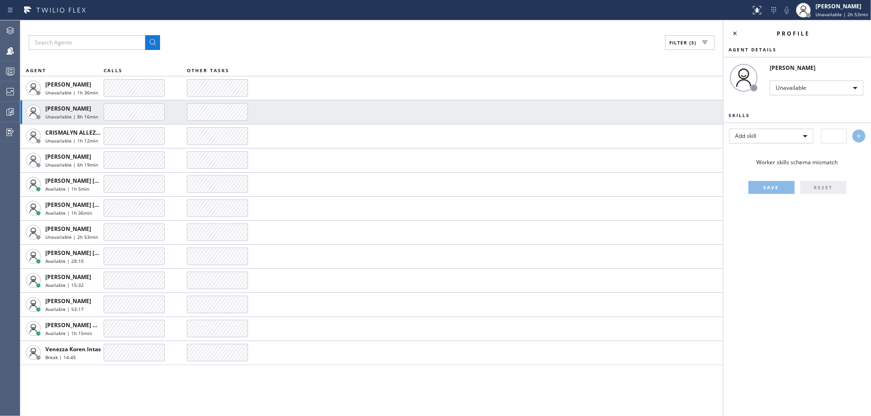
click at [348, 40] on div "Filter (3)" at bounding box center [372, 42] width 686 height 15
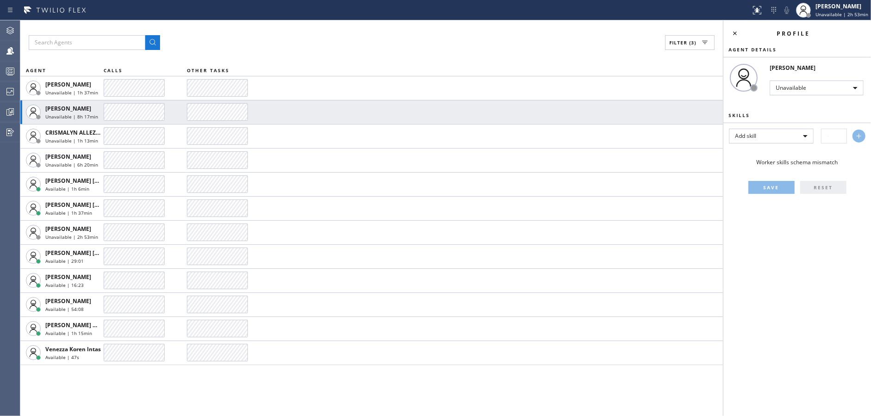
click at [348, 40] on div "Filter (3)" at bounding box center [372, 42] width 686 height 15
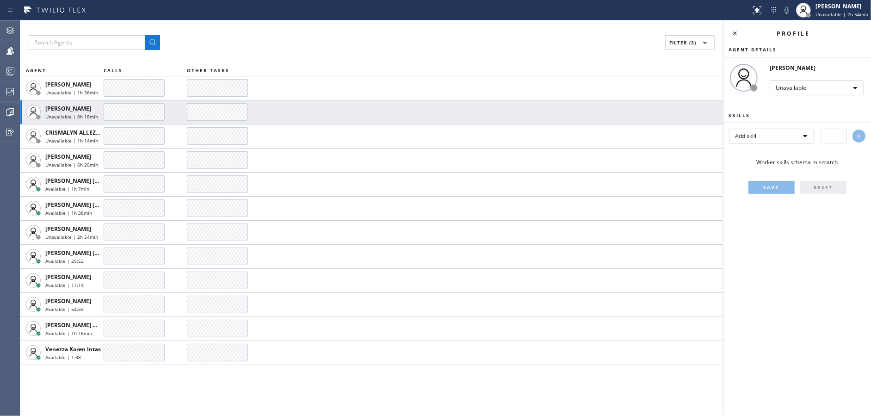
click at [348, 40] on div "Filter (3)" at bounding box center [372, 42] width 686 height 15
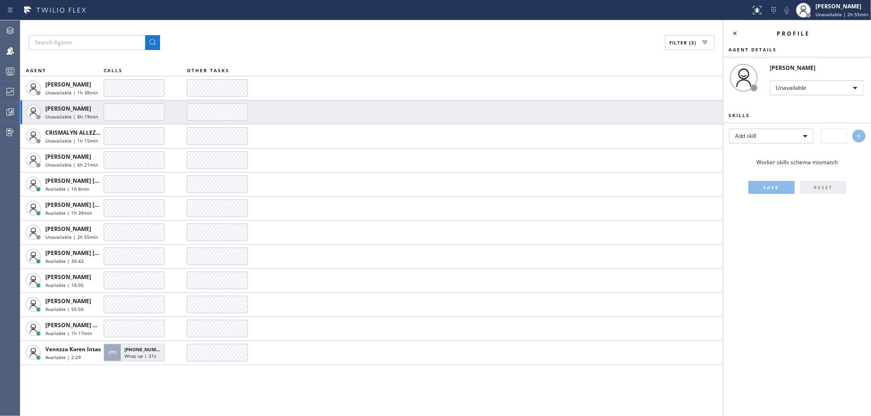
click at [348, 40] on div "Filter (3)" at bounding box center [372, 42] width 686 height 15
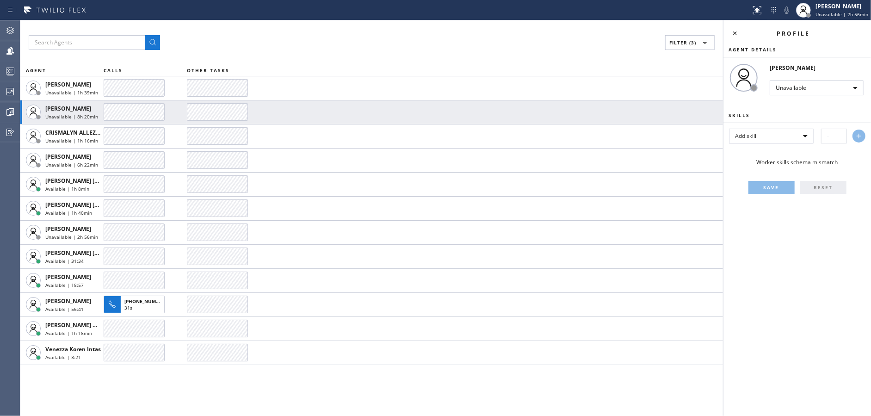
click at [348, 40] on div "Filter (3)" at bounding box center [372, 42] width 686 height 15
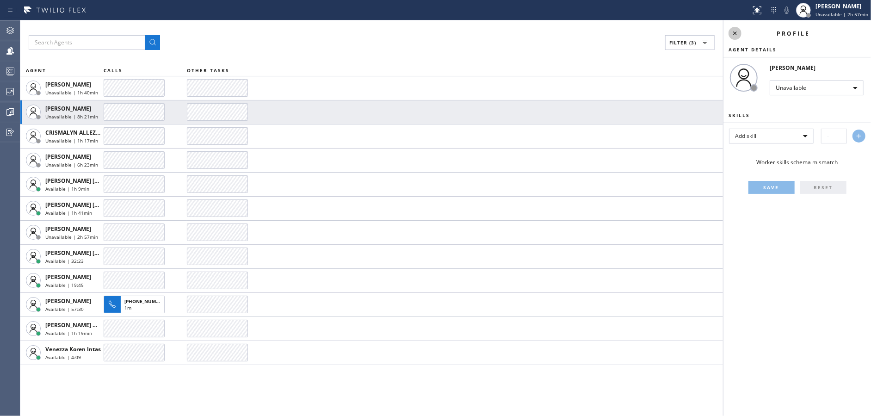
click at [739, 30] on icon at bounding box center [735, 33] width 11 height 11
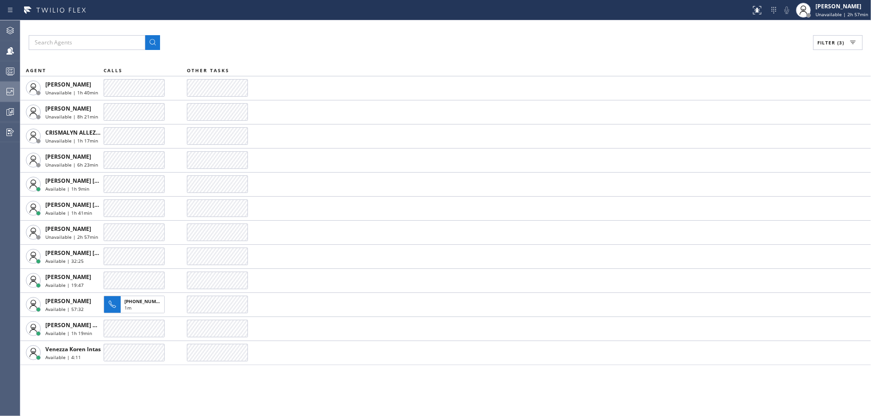
click at [4, 93] on div at bounding box center [10, 91] width 20 height 11
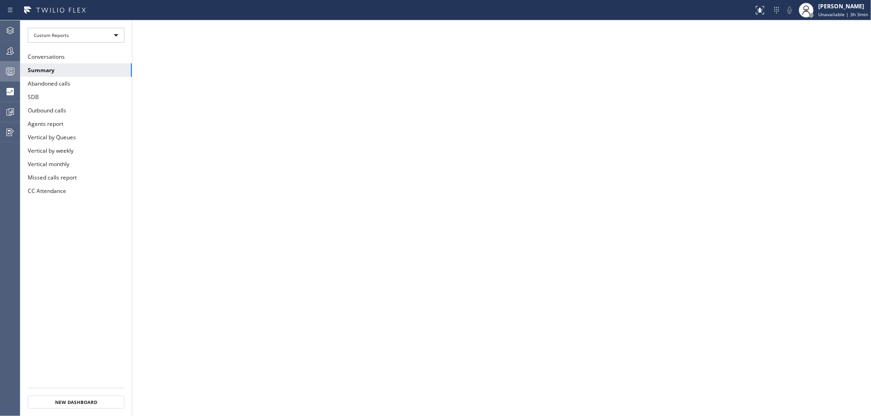
click at [0, 71] on div at bounding box center [10, 71] width 20 height 11
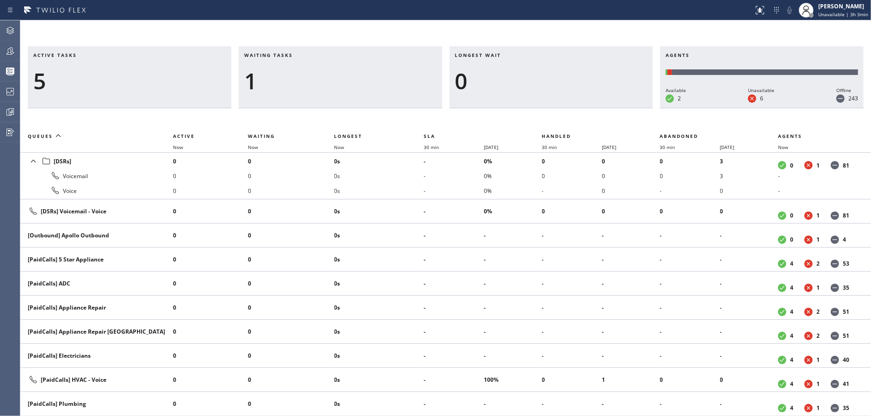
click at [300, 64] on h3 "Waiting tasks" at bounding box center [340, 59] width 192 height 14
click at [856, 18] on div "[PERSON_NAME] Unavailable | 3h 3min" at bounding box center [833, 10] width 75 height 20
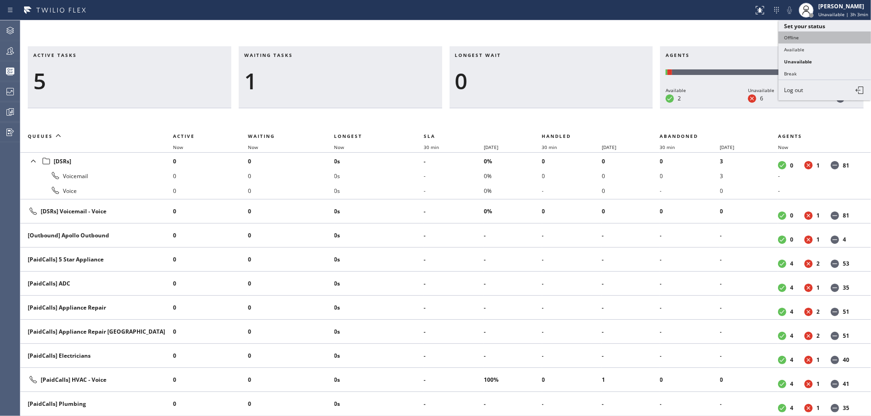
click at [784, 38] on button "Offline" at bounding box center [825, 37] width 93 height 12
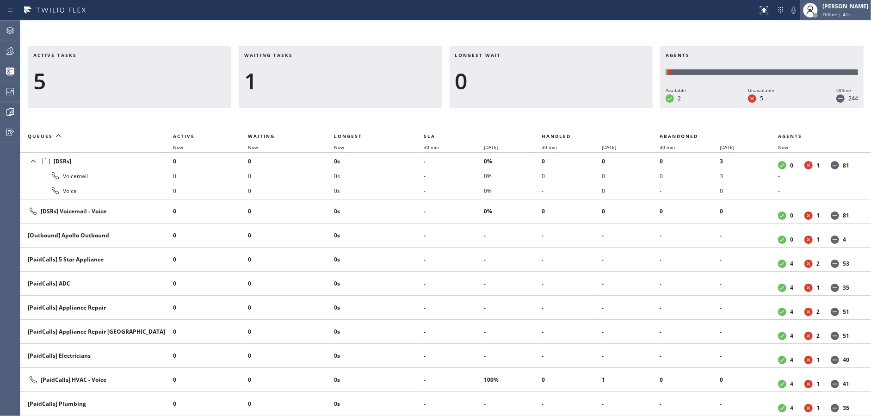
click at [861, 15] on div "Offline | 41s" at bounding box center [846, 14] width 46 height 6
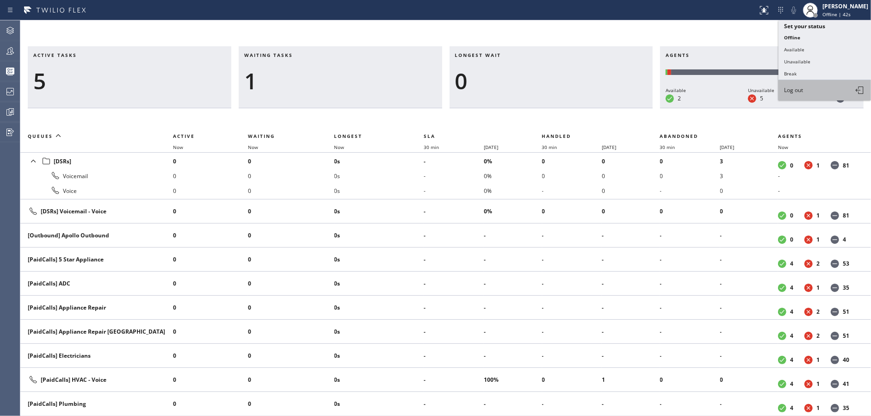
click at [812, 91] on button "Log out" at bounding box center [825, 90] width 93 height 20
